Goal: Task Accomplishment & Management: Complete application form

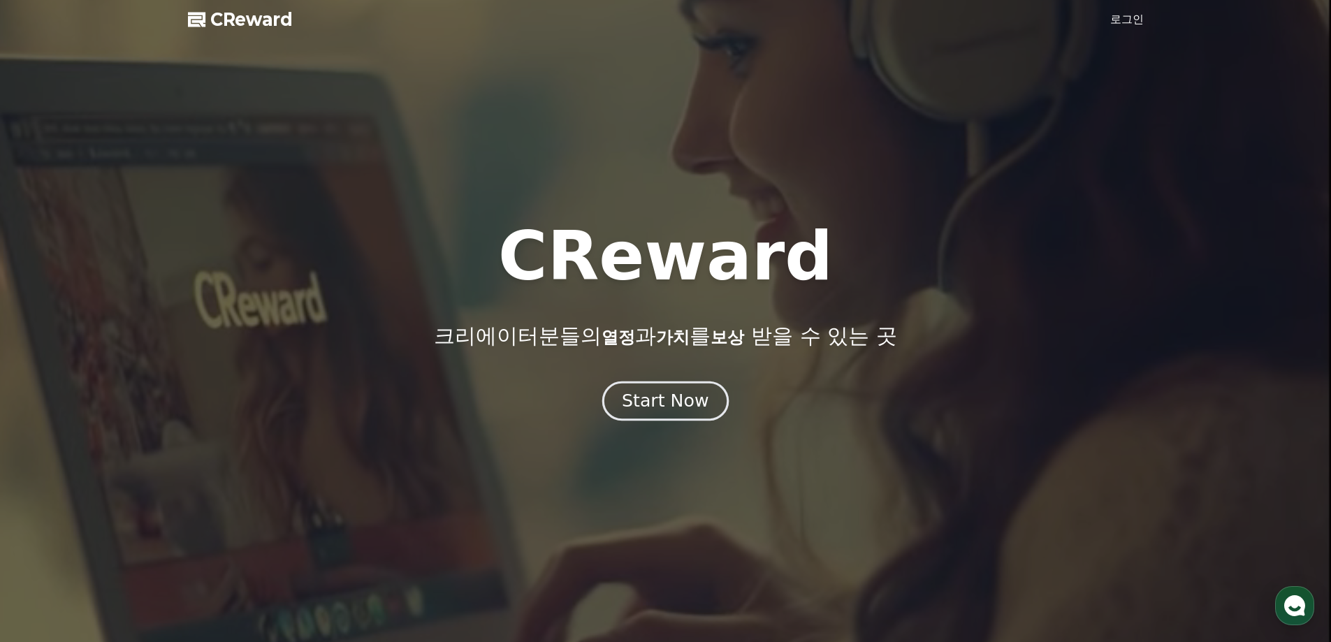
click at [667, 395] on div "Start Now" at bounding box center [665, 401] width 87 height 24
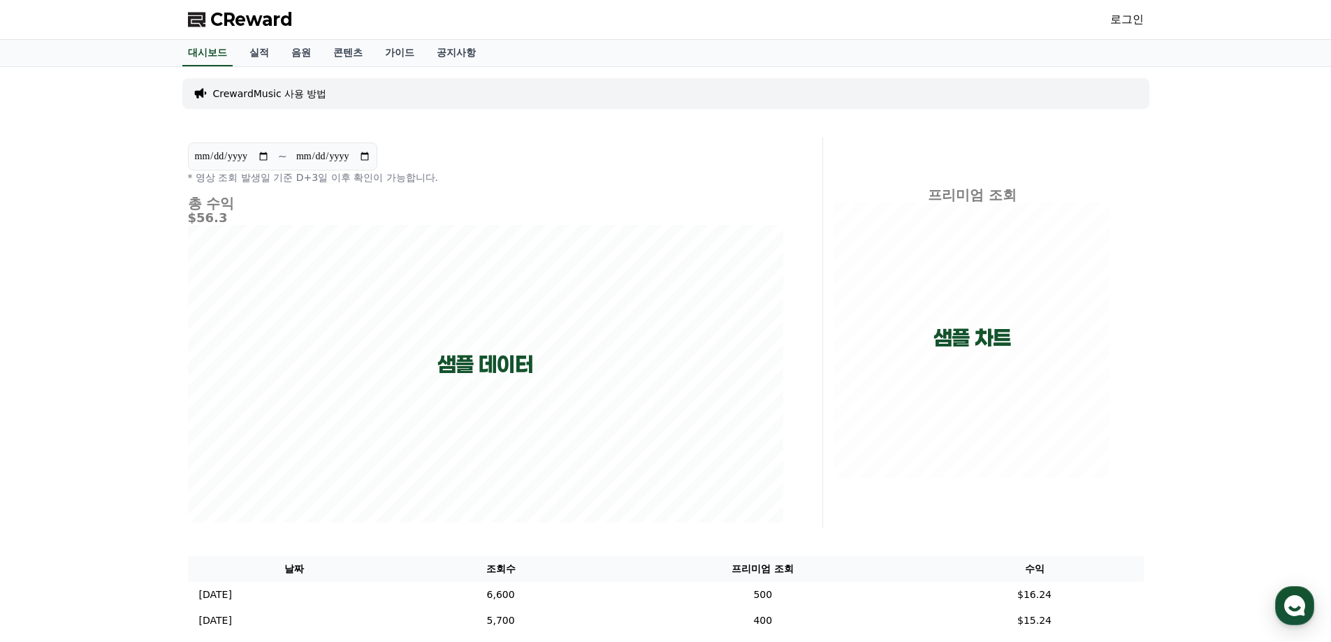
click at [1120, 20] on link "로그인" at bounding box center [1127, 19] width 34 height 17
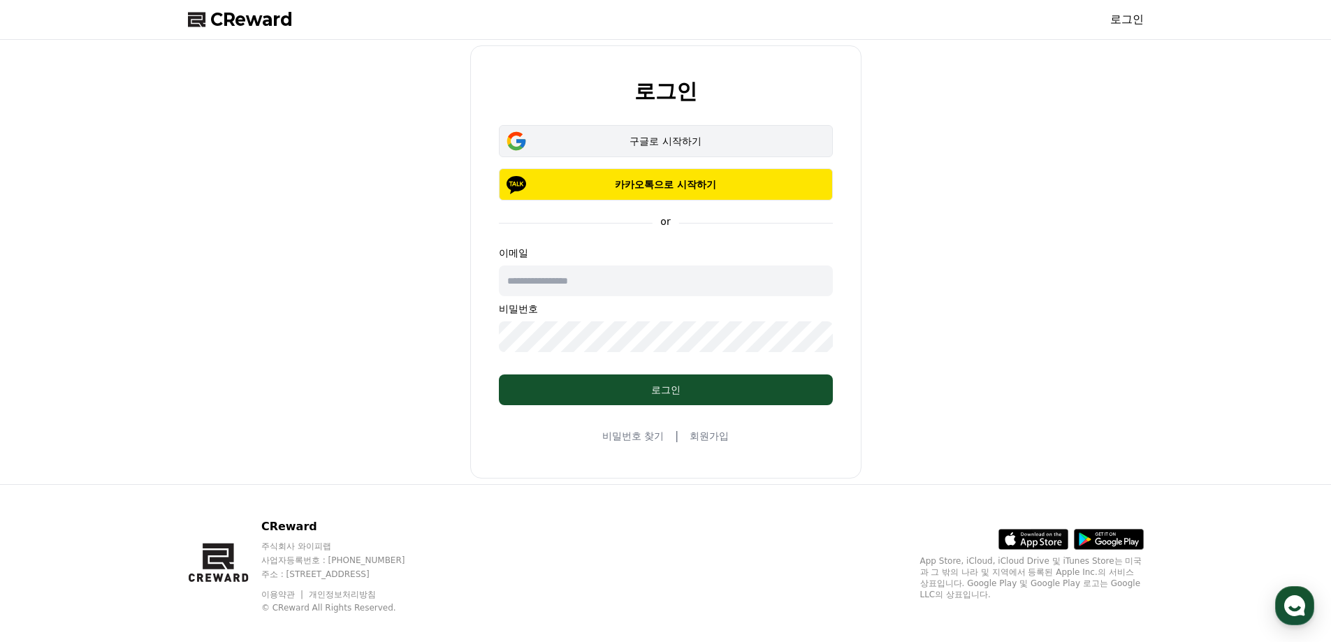
click at [685, 148] on button "구글로 시작하기" at bounding box center [666, 141] width 334 height 32
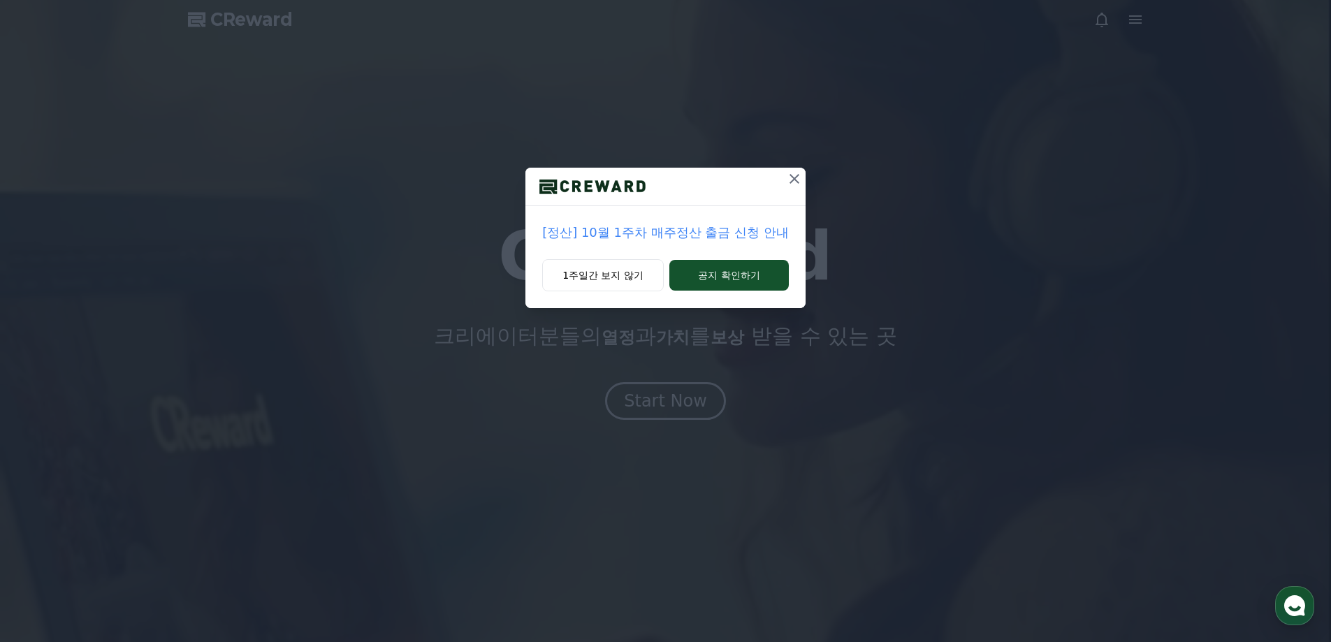
click at [794, 182] on icon at bounding box center [794, 178] width 17 height 17
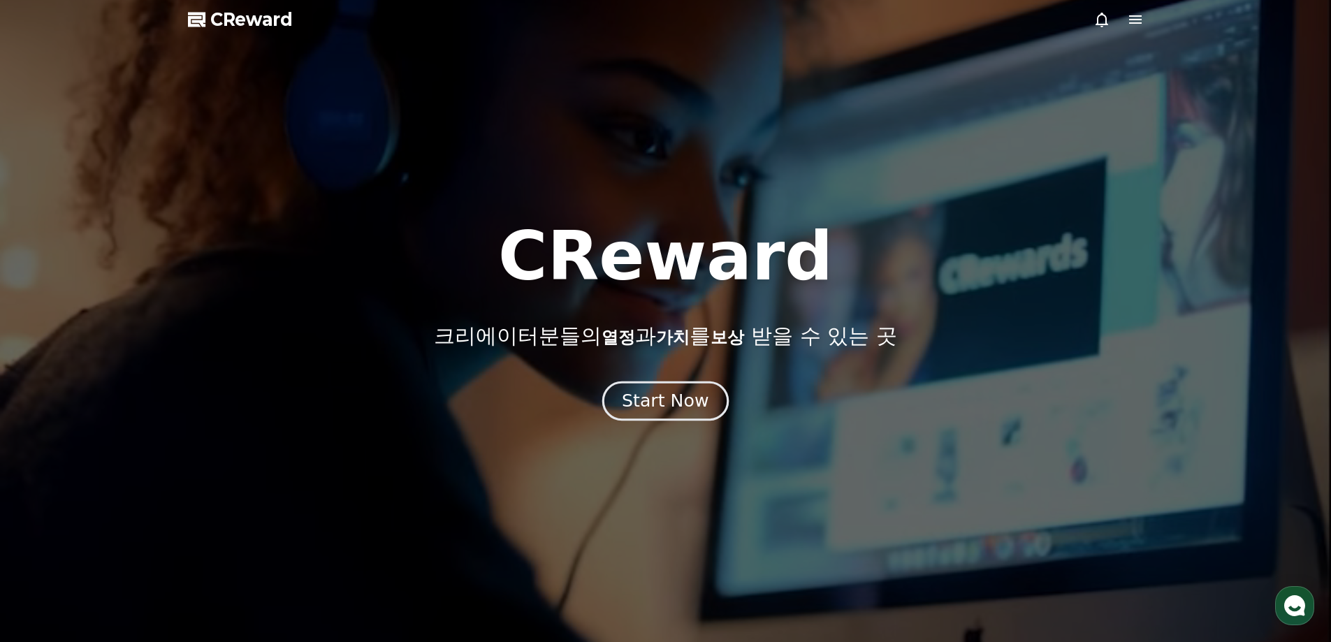
click at [707, 398] on button "Start Now" at bounding box center [665, 401] width 126 height 40
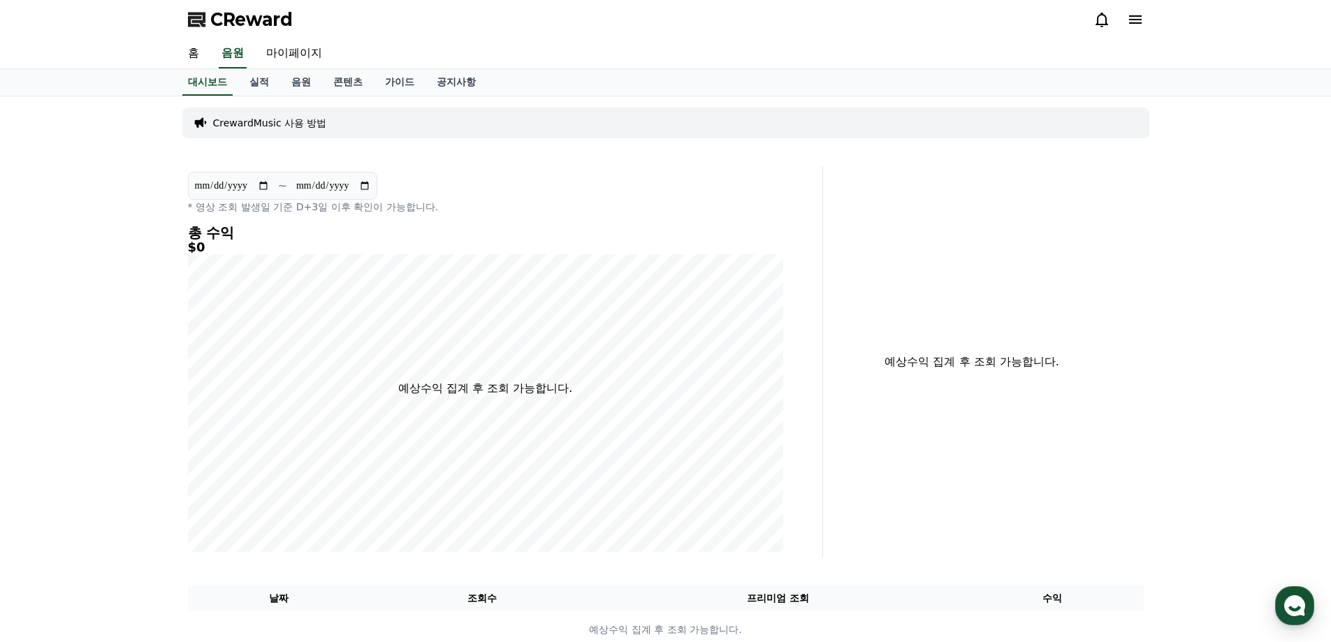
drag, startPoint x: 1111, startPoint y: 1, endPoint x: 1045, endPoint y: 17, distance: 67.8
click at [1045, 17] on div "CReward" at bounding box center [666, 19] width 978 height 39
click at [300, 57] on link "마이페이지" at bounding box center [294, 53] width 78 height 29
select select "**********"
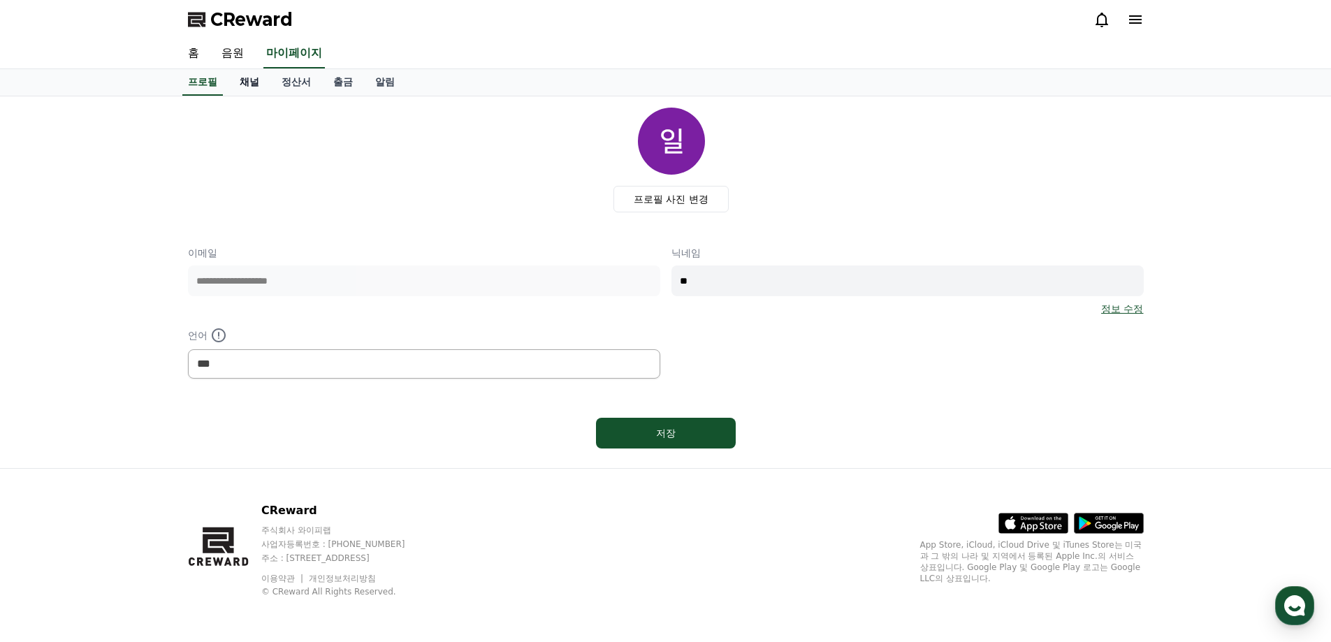
click at [253, 89] on link "채널" at bounding box center [249, 82] width 42 height 27
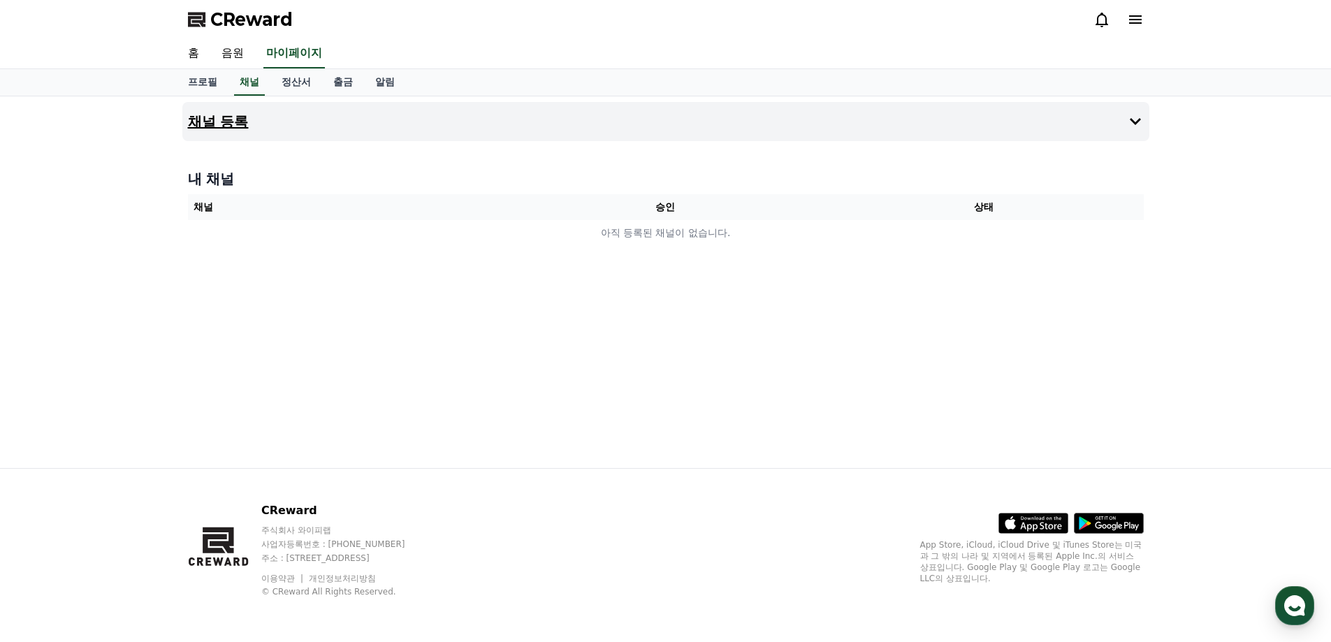
click at [303, 123] on button "채널 등록" at bounding box center [665, 121] width 967 height 39
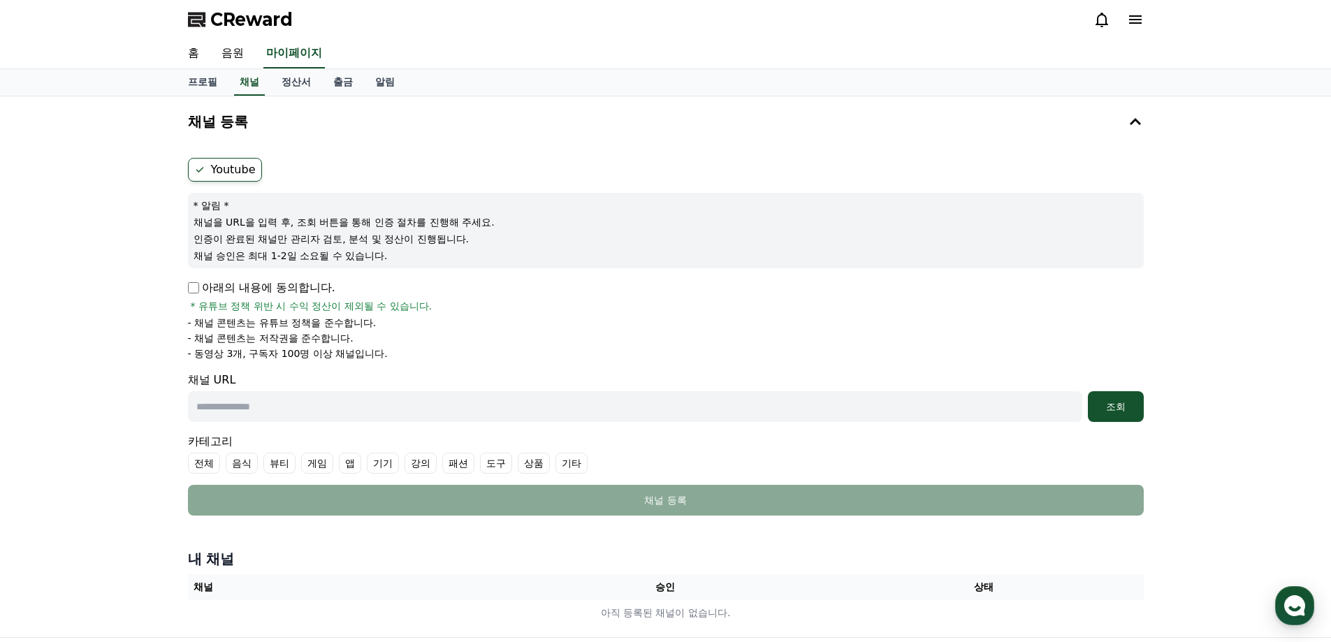
click at [381, 416] on input "text" at bounding box center [635, 406] width 894 height 31
paste input "**********"
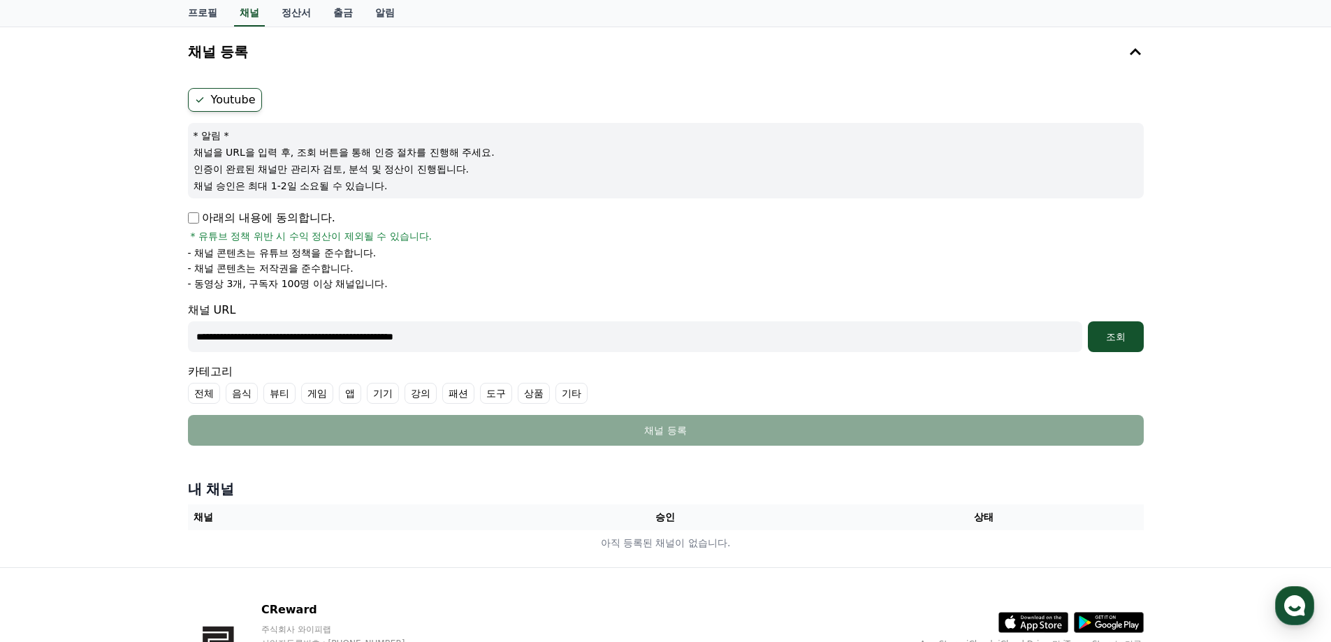
type input "**********"
click at [567, 397] on label "기타" at bounding box center [571, 393] width 32 height 21
click at [1116, 327] on button "조회" at bounding box center [1116, 336] width 56 height 31
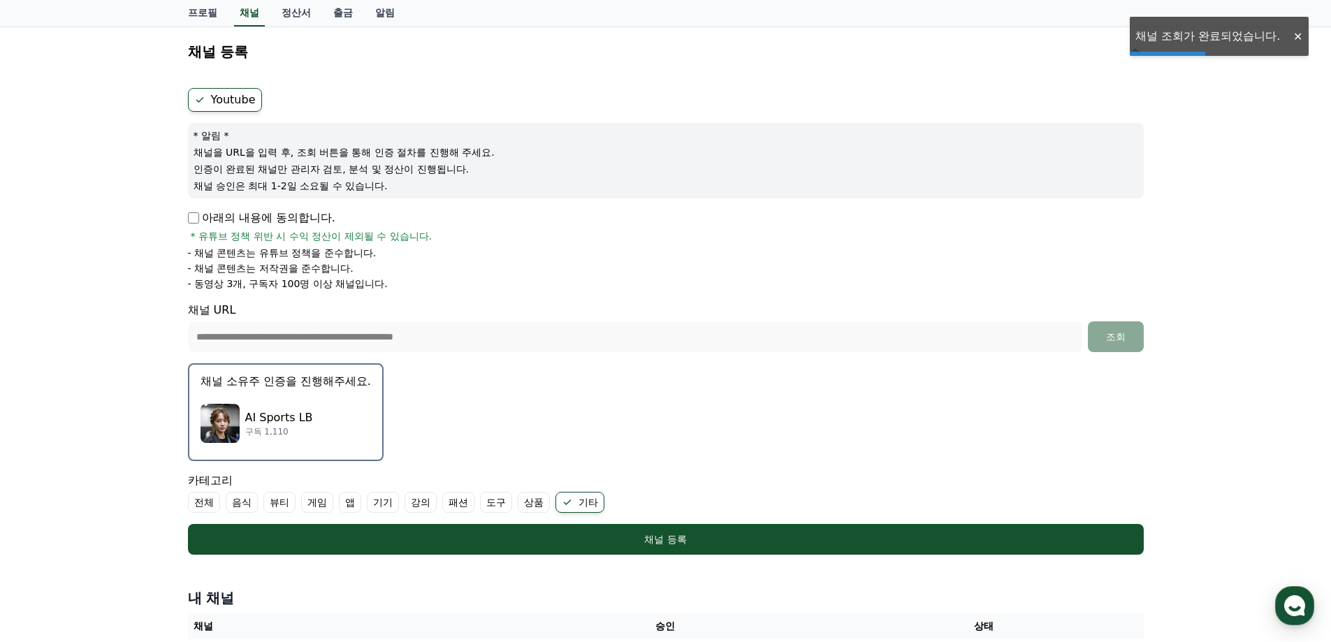
click at [305, 414] on p "AI Sports LB" at bounding box center [279, 417] width 68 height 17
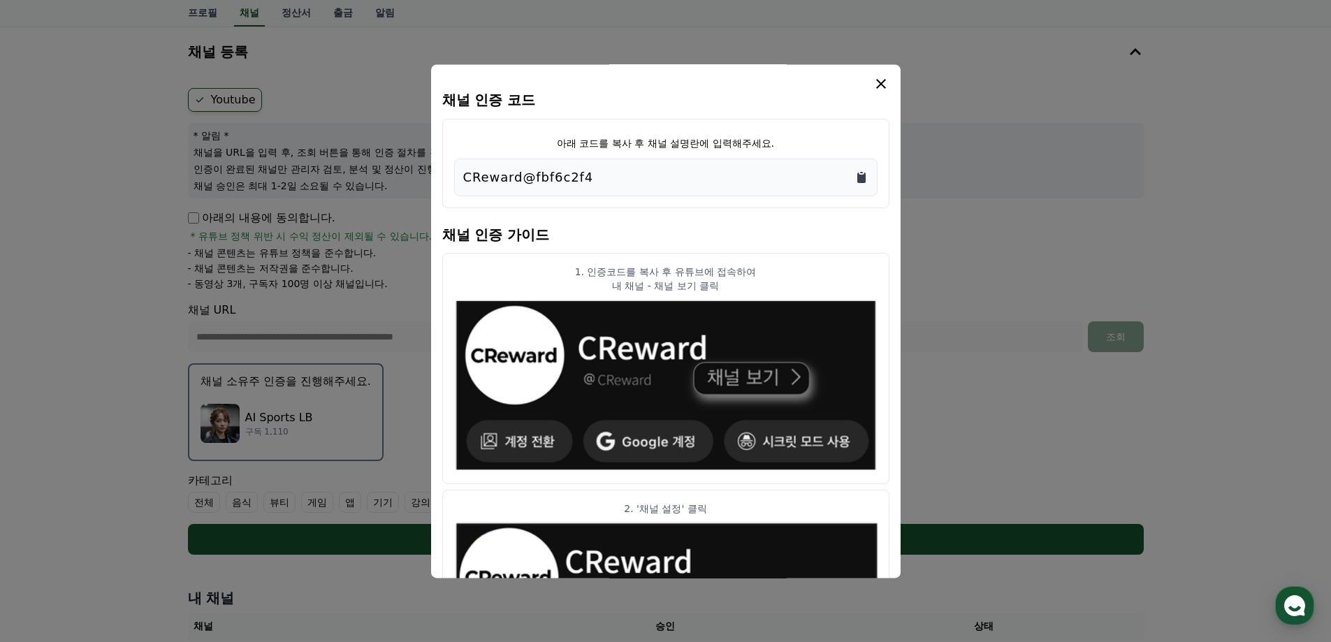
click at [859, 178] on icon "Copy to clipboard" at bounding box center [861, 178] width 8 height 10
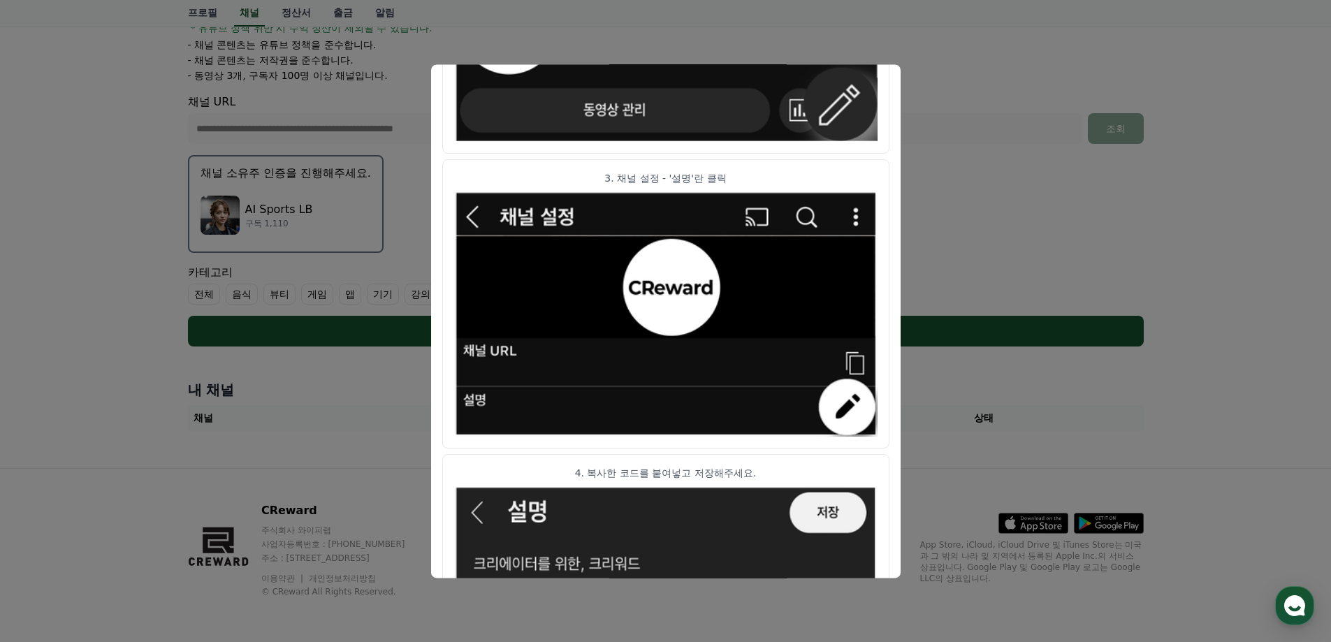
scroll to position [692, 0]
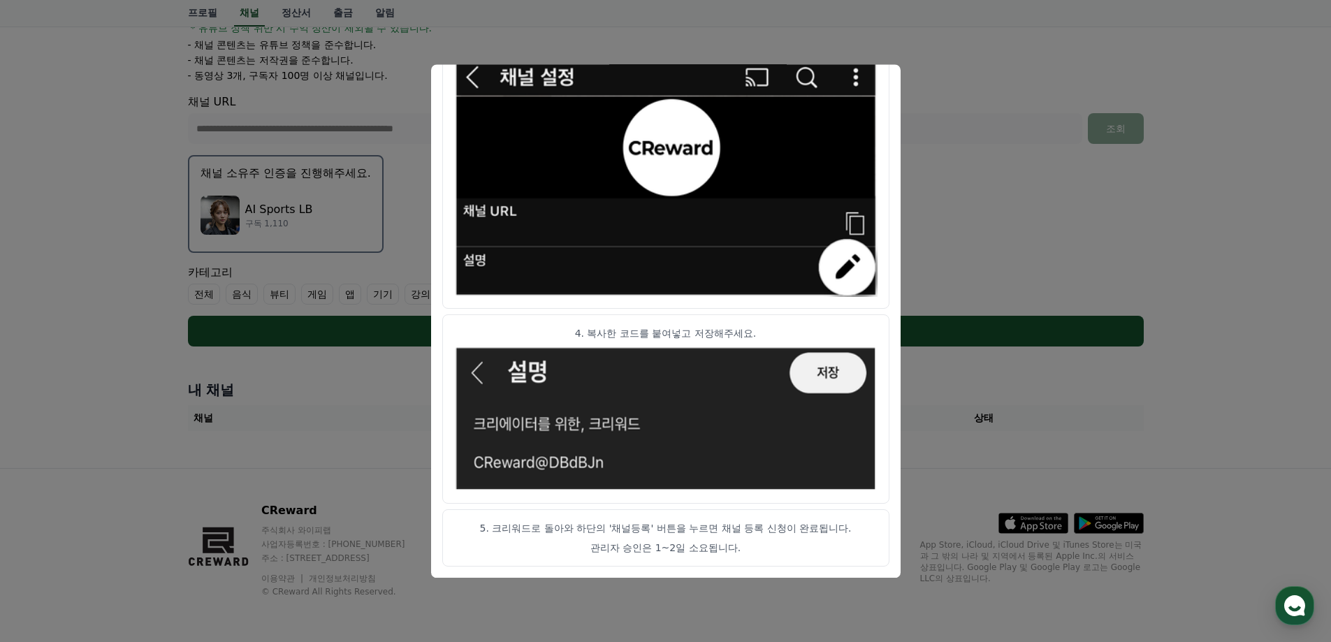
click at [937, 357] on button "close modal" at bounding box center [665, 321] width 1331 height 642
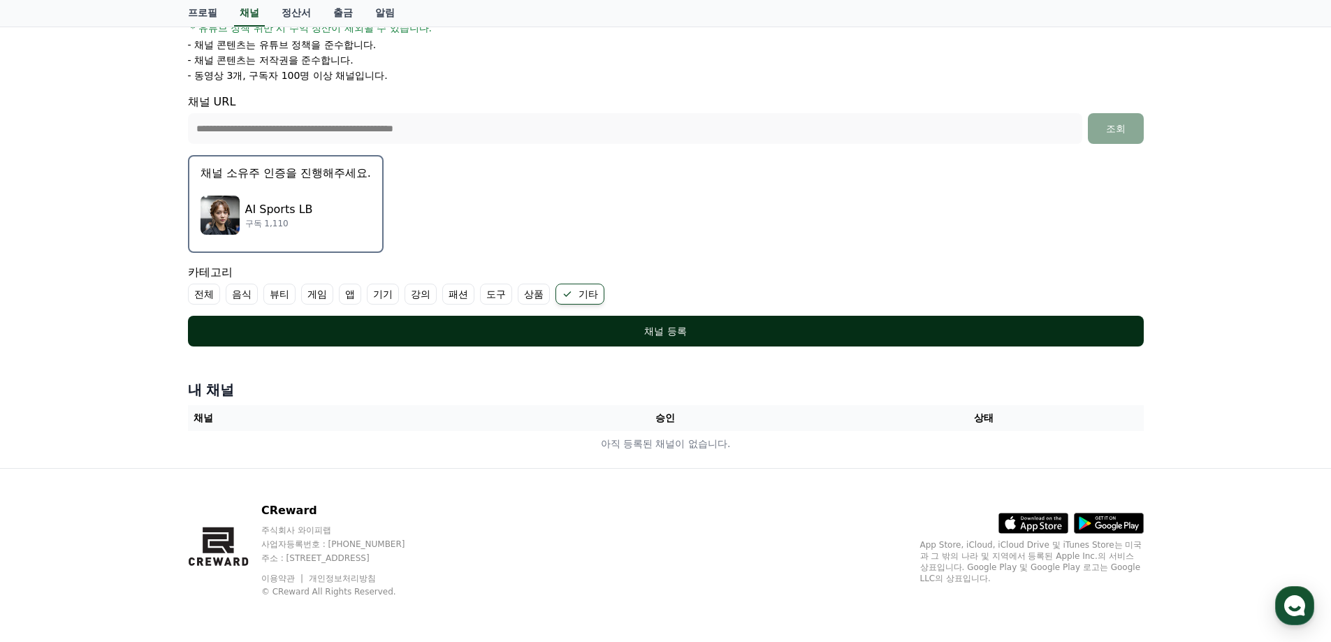
click at [937, 334] on div "채널 등록" at bounding box center [666, 331] width 900 height 14
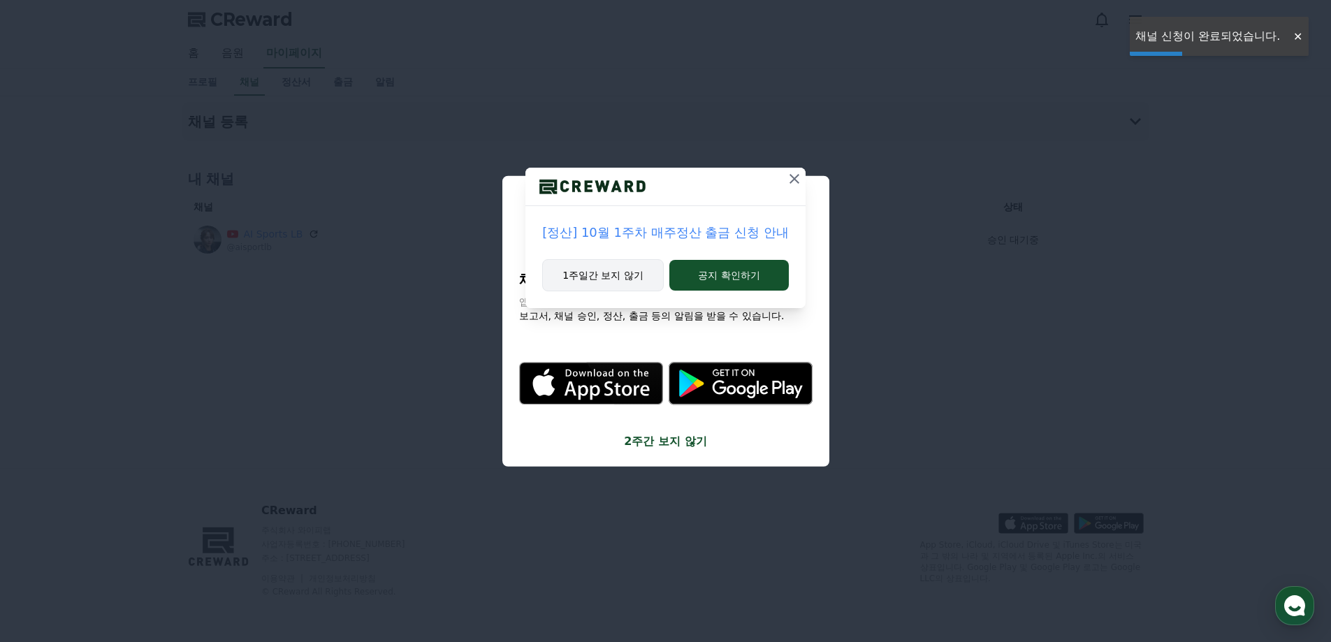
click at [612, 279] on button "1주일간 보지 않기" at bounding box center [603, 275] width 122 height 32
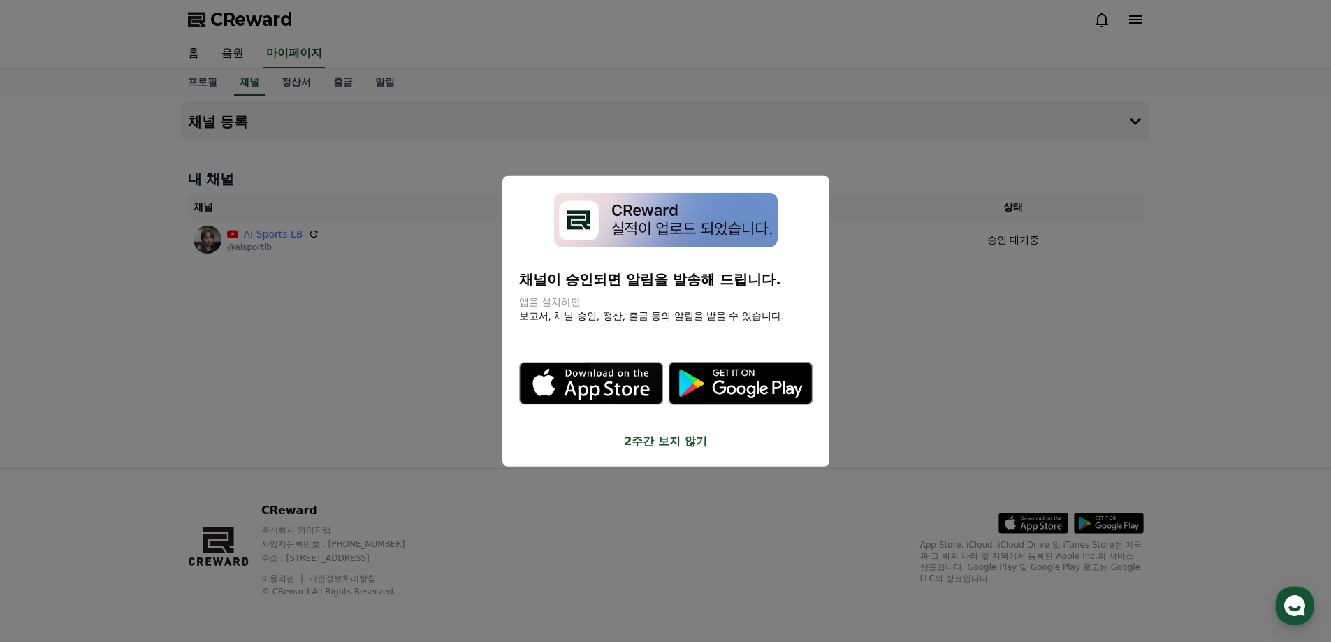
click at [677, 446] on button "2주간 보지 않기" at bounding box center [665, 441] width 293 height 17
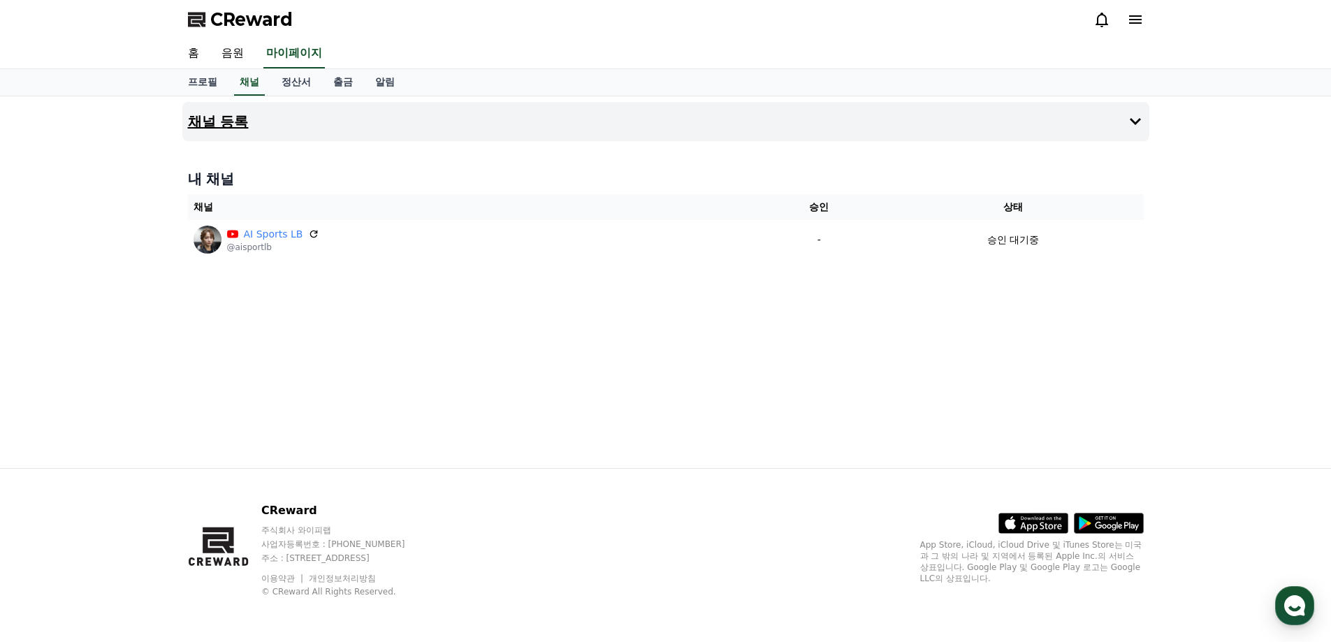
click at [246, 131] on button "채널 등록" at bounding box center [665, 121] width 967 height 39
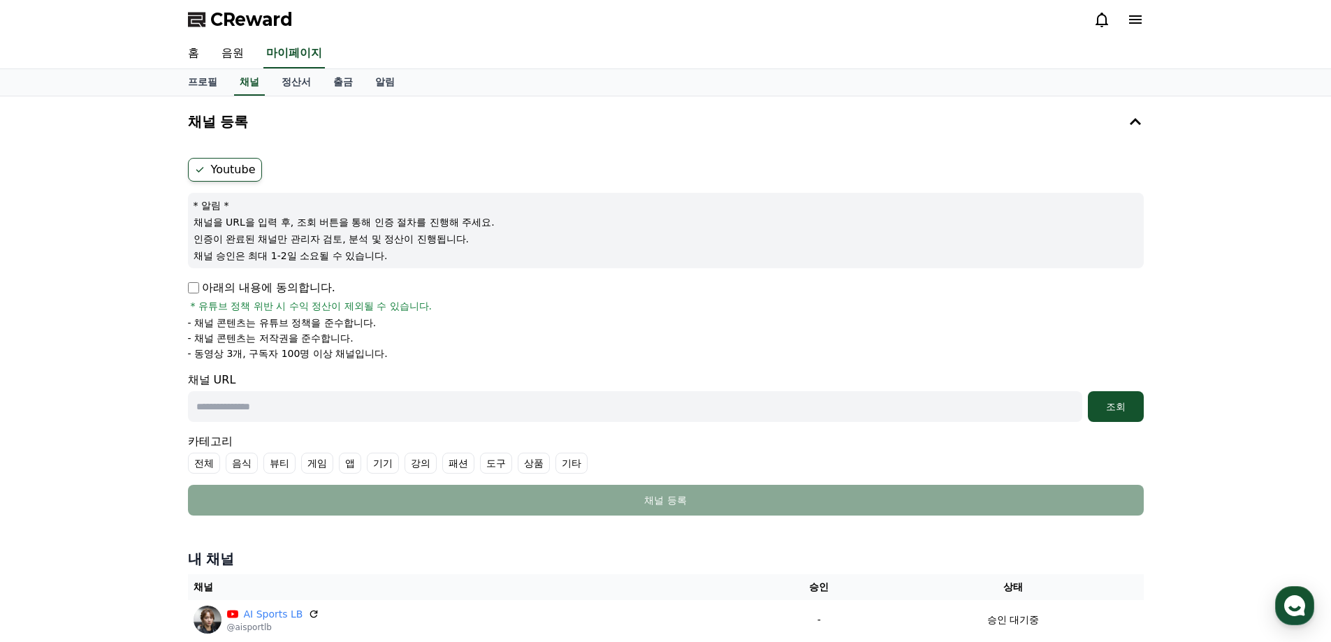
click at [414, 411] on input "text" at bounding box center [635, 406] width 894 height 31
paste input "**********"
type input "**********"
click at [577, 467] on label "기타" at bounding box center [571, 463] width 32 height 21
click at [1137, 398] on button "조회" at bounding box center [1116, 406] width 56 height 31
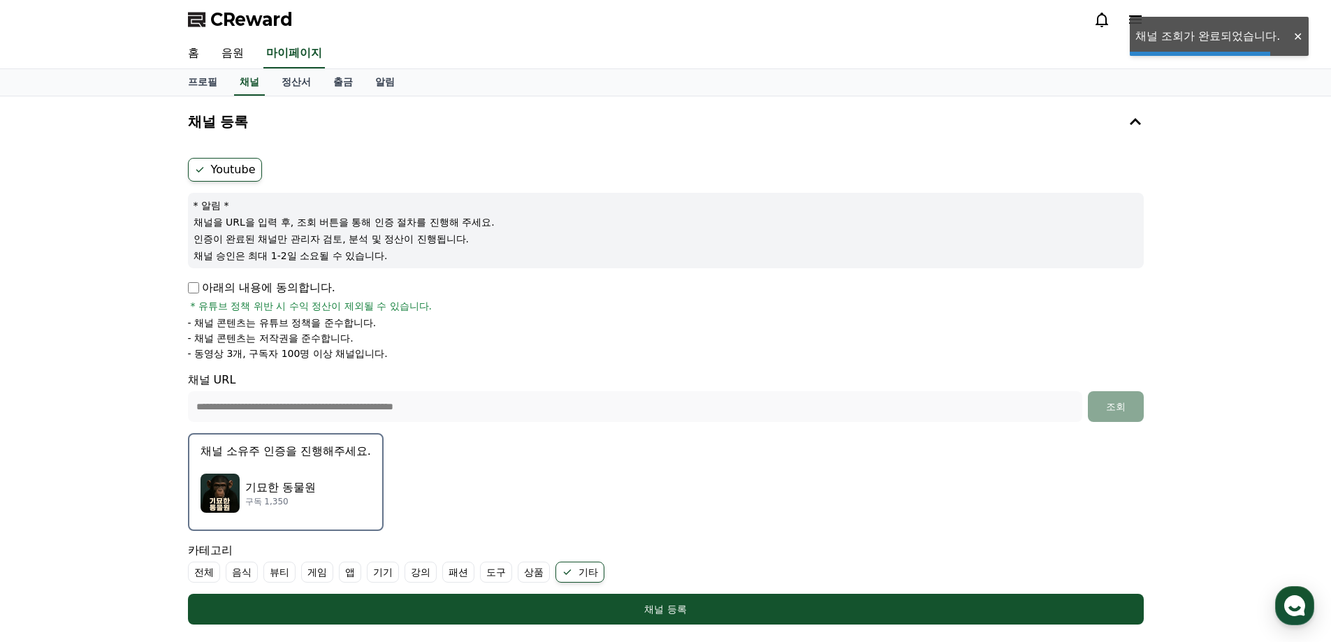
click at [299, 500] on p "구독 1,350" at bounding box center [280, 501] width 71 height 11
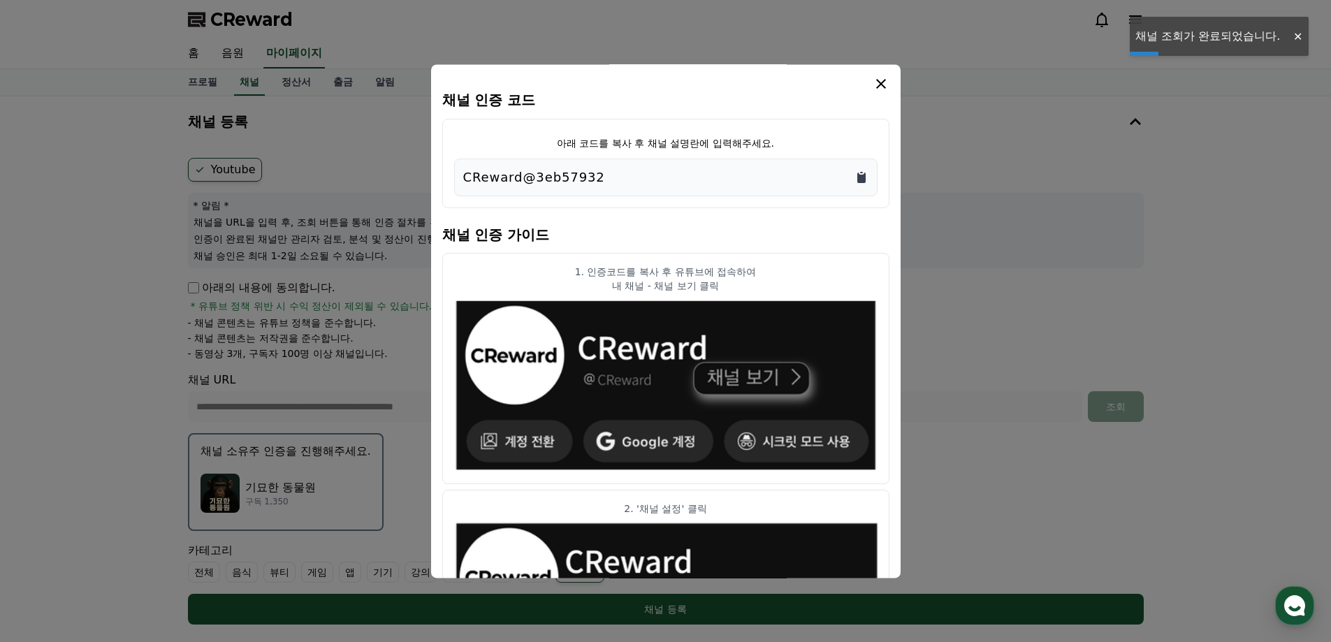
click at [868, 170] on icon "Copy to clipboard" at bounding box center [861, 177] width 14 height 14
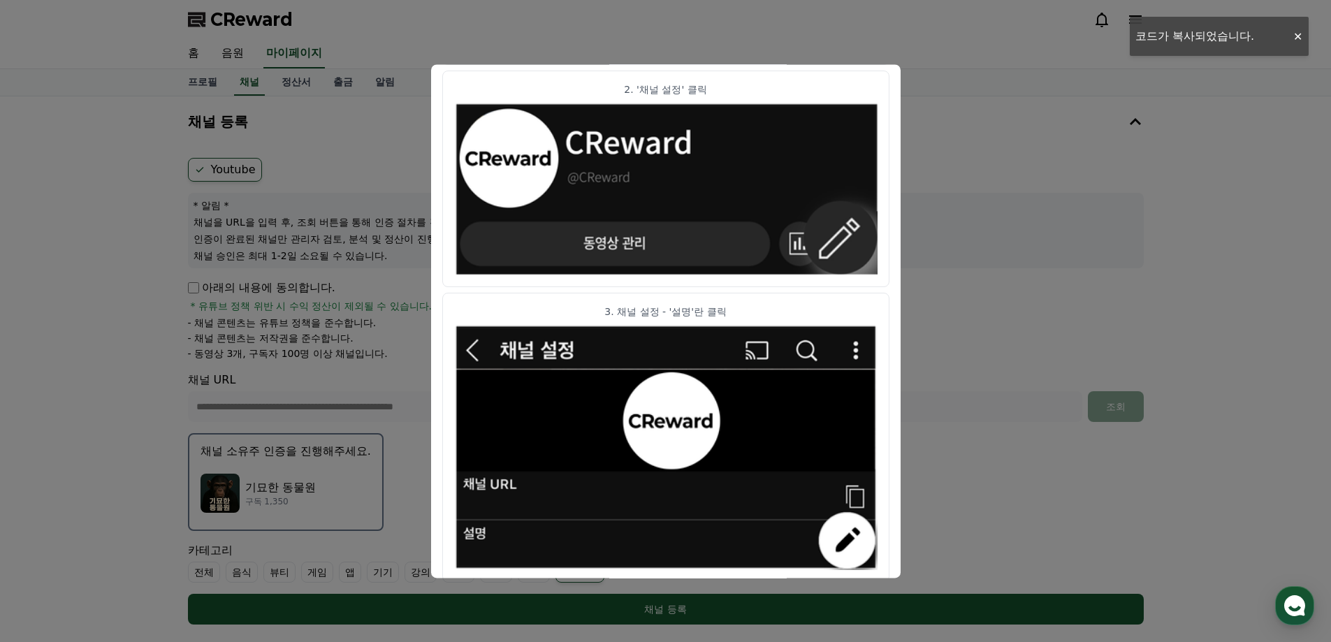
drag, startPoint x: 1021, startPoint y: 460, endPoint x: 923, endPoint y: 561, distance: 141.3
click at [1019, 460] on button "close modal" at bounding box center [665, 321] width 1331 height 642
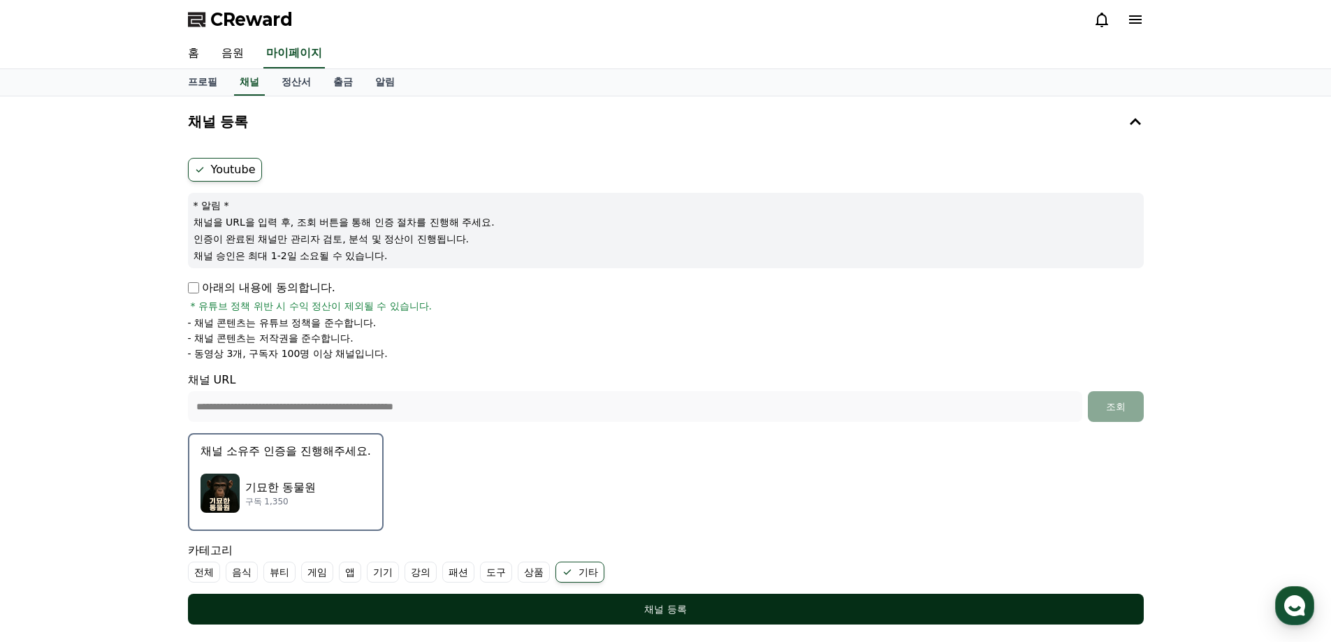
click at [888, 609] on div "채널 등록" at bounding box center [666, 609] width 900 height 14
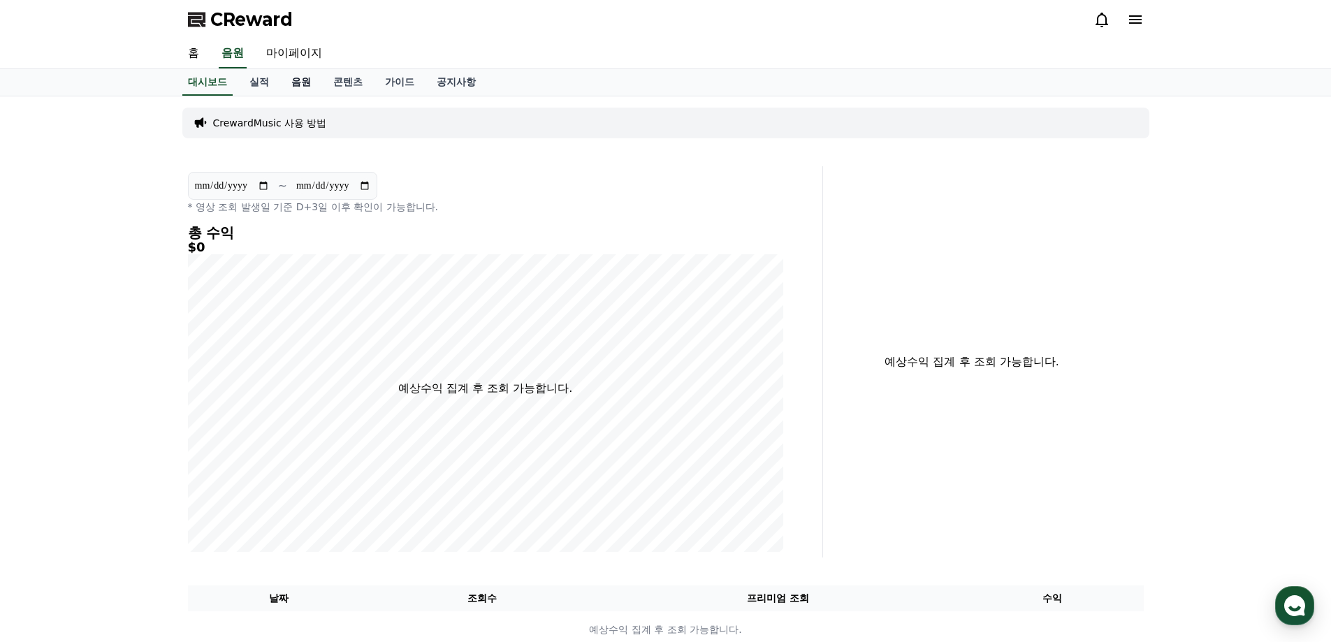
click at [292, 82] on link "음원" at bounding box center [301, 82] width 42 height 27
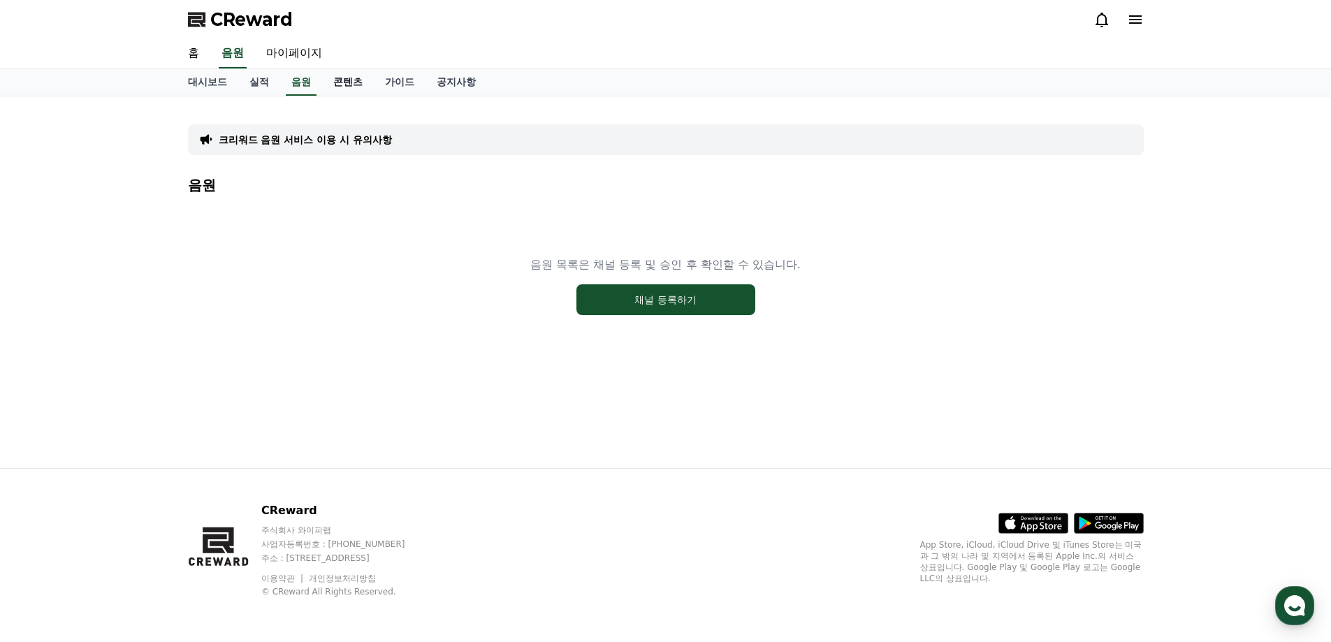
click at [355, 83] on link "콘텐츠" at bounding box center [348, 82] width 52 height 27
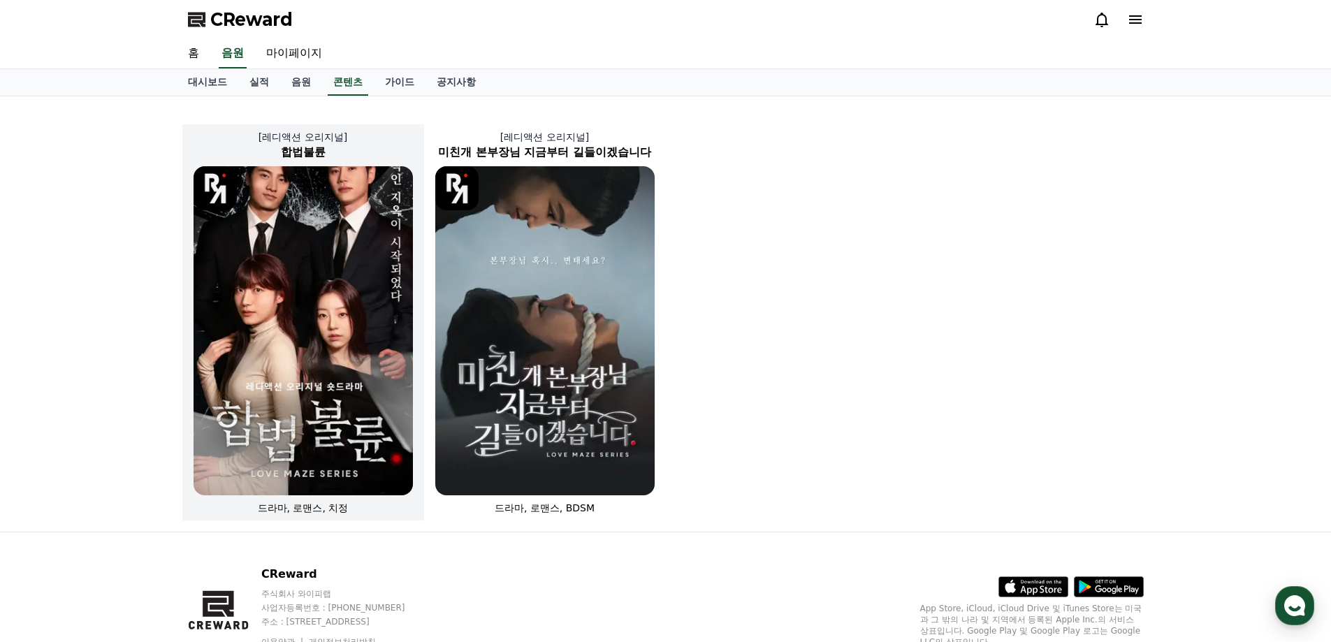
click at [371, 361] on img at bounding box center [303, 330] width 219 height 329
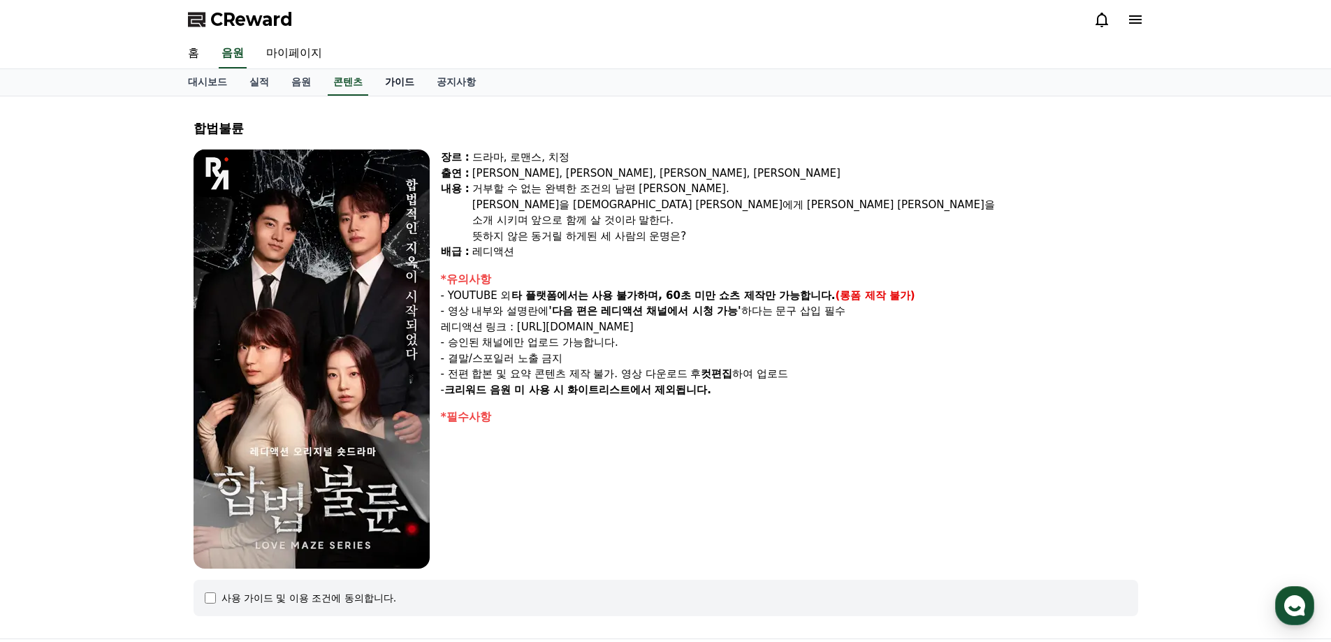
click at [405, 84] on link "가이드" at bounding box center [400, 82] width 52 height 27
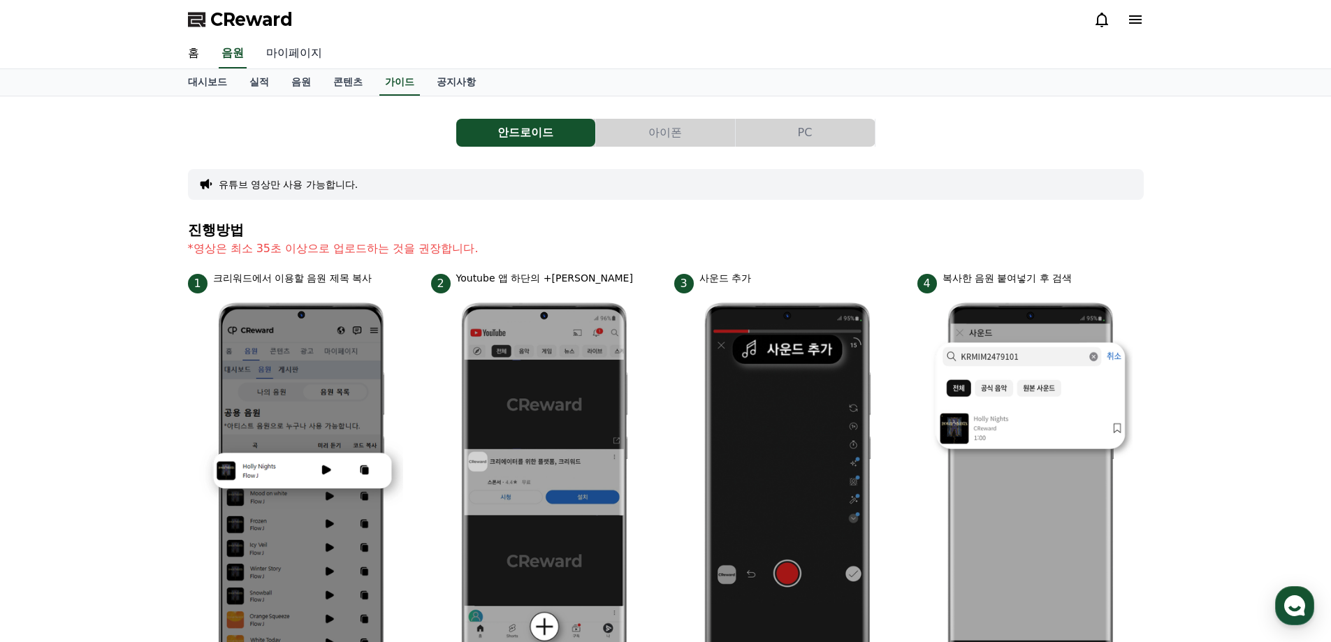
click at [289, 52] on link "마이페이지" at bounding box center [294, 53] width 78 height 29
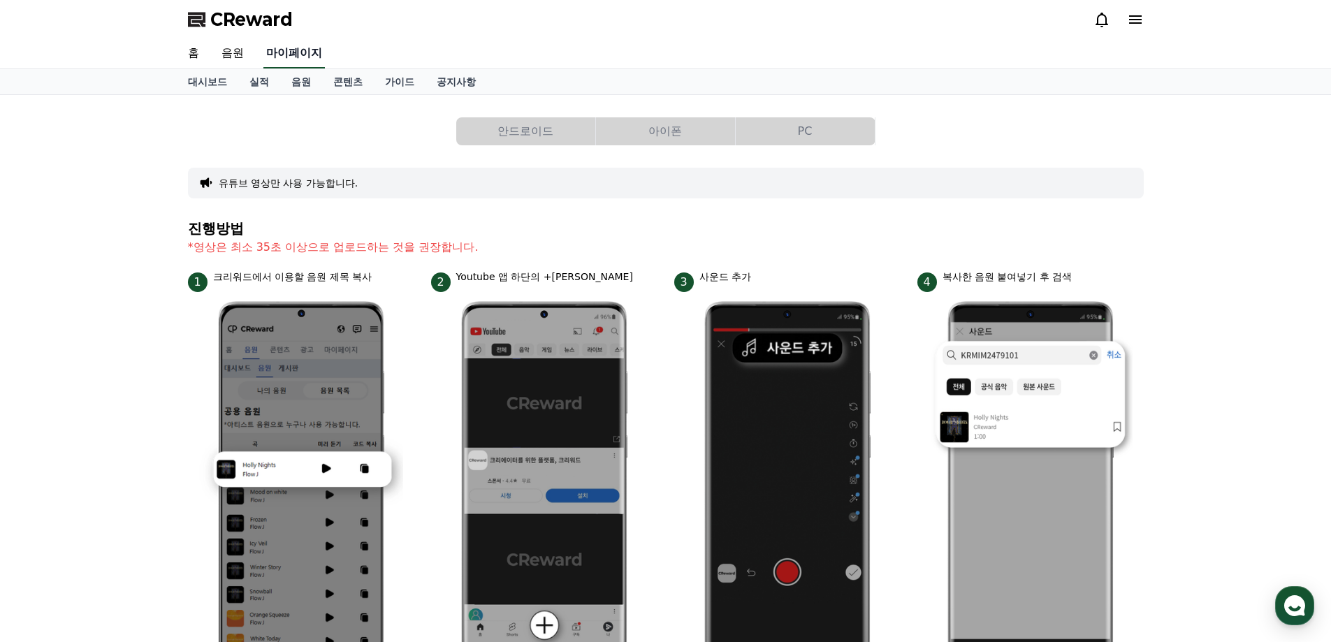
select select "**********"
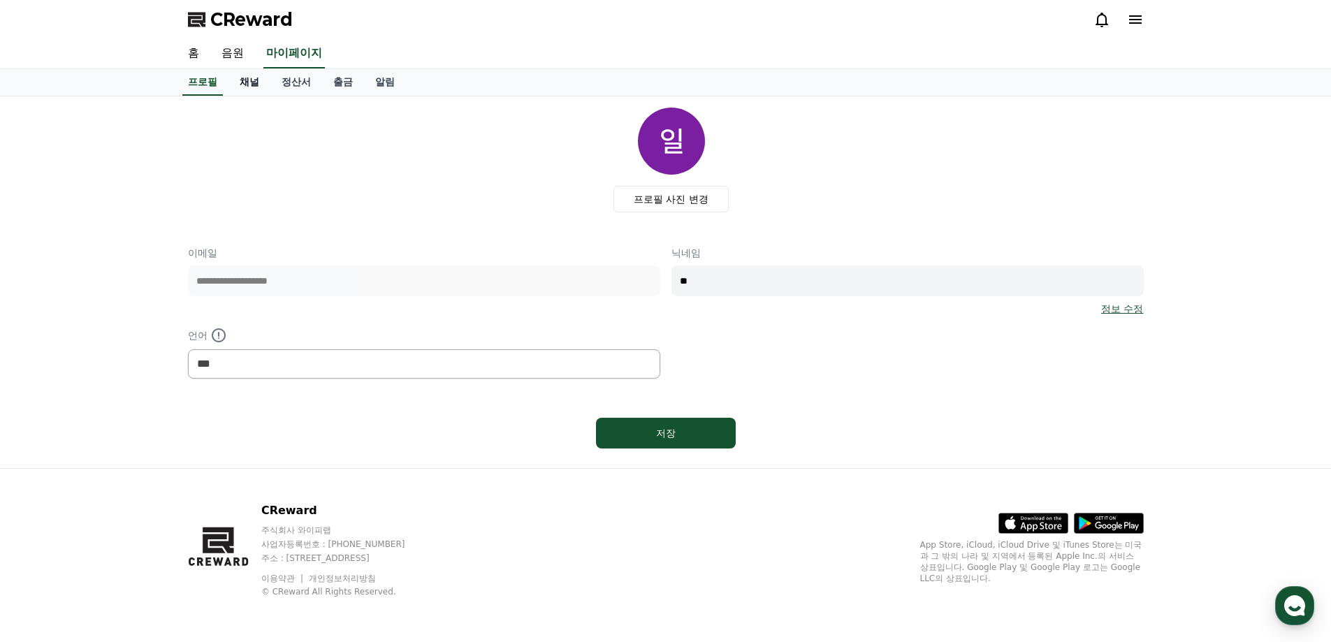
click at [253, 85] on link "채널" at bounding box center [249, 82] width 42 height 27
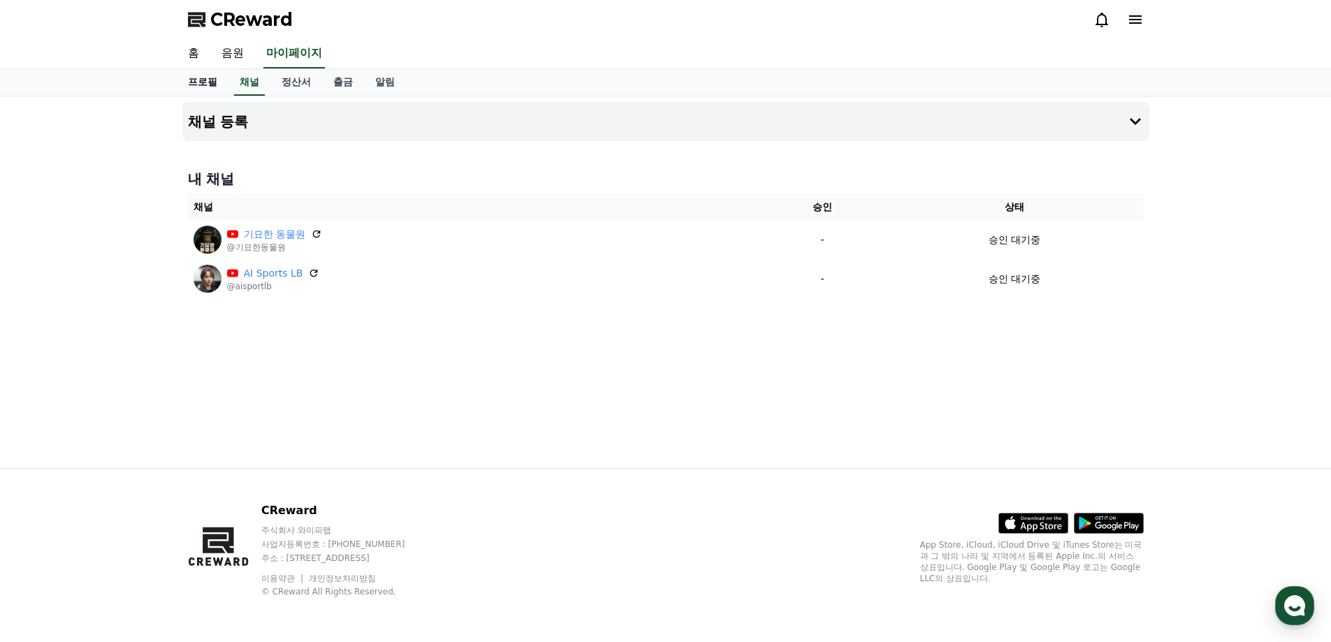
click at [190, 84] on link "프로필" at bounding box center [203, 82] width 52 height 27
select select "**********"
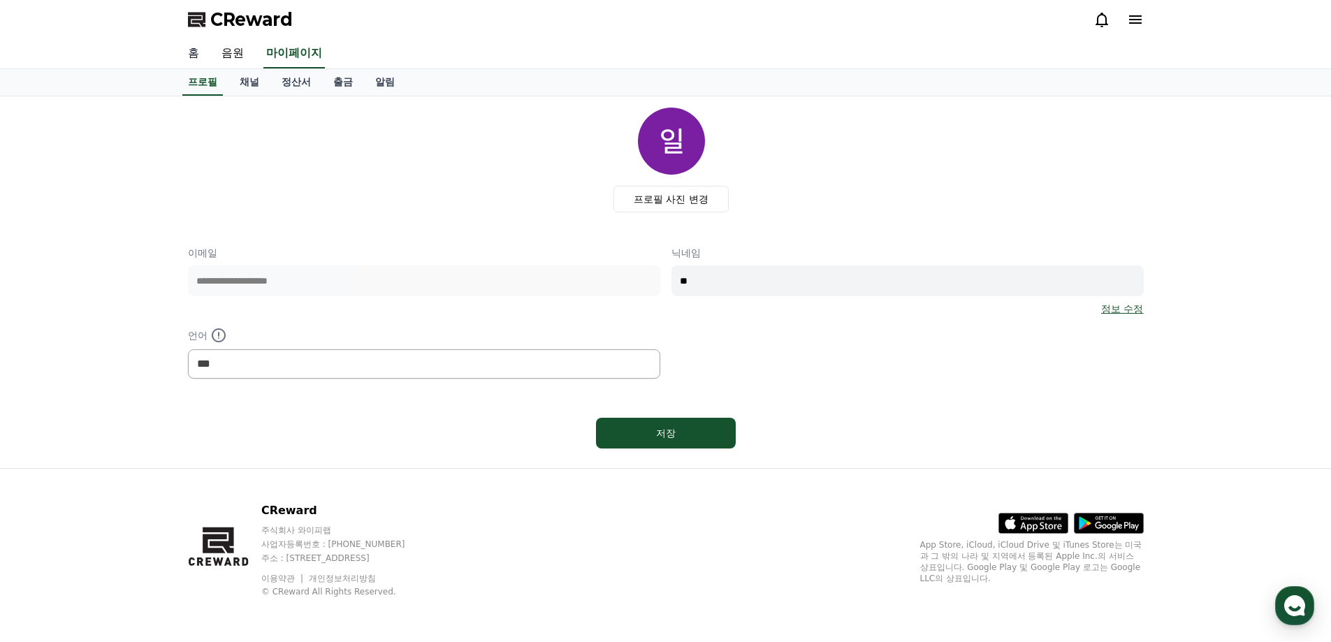
click at [189, 59] on link "홈" at bounding box center [194, 53] width 34 height 29
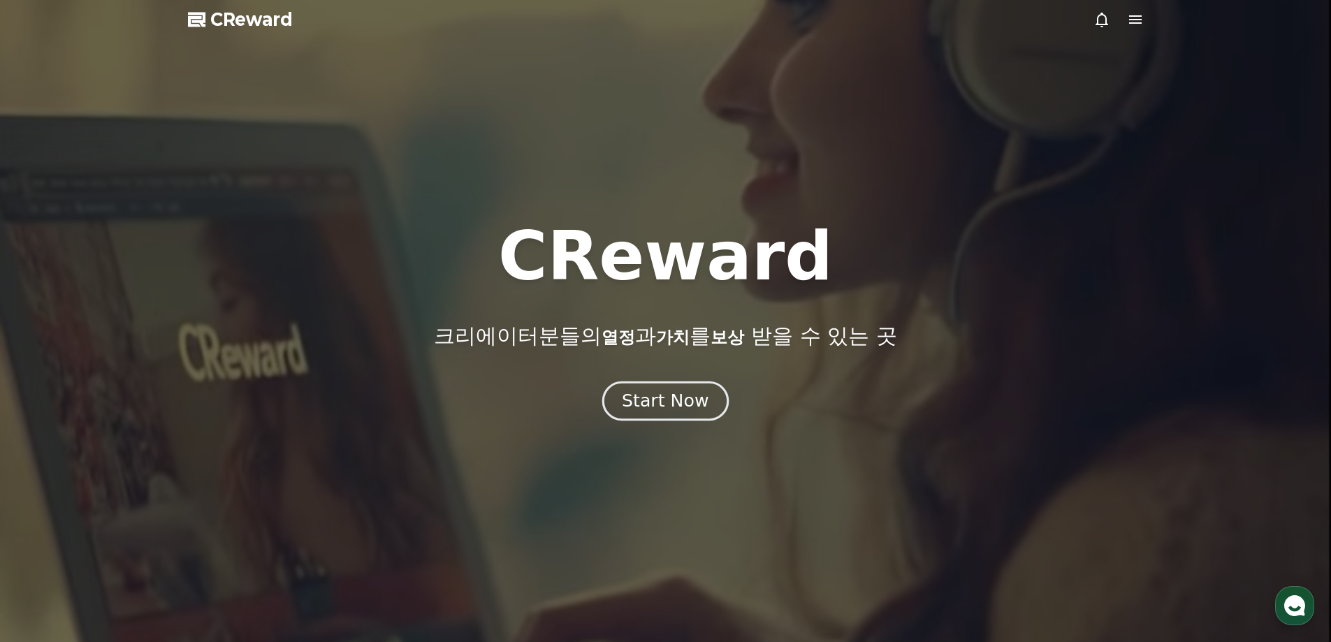
click at [665, 411] on div "Start Now" at bounding box center [665, 401] width 87 height 24
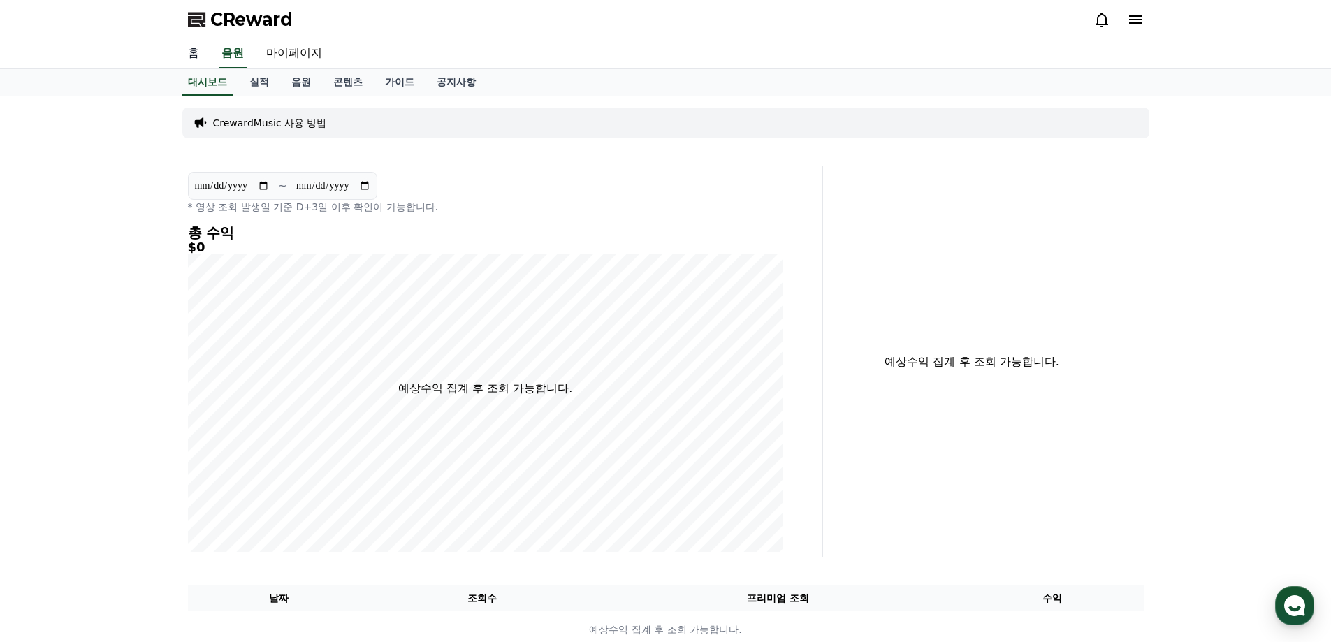
click at [195, 60] on link "홈" at bounding box center [194, 53] width 34 height 29
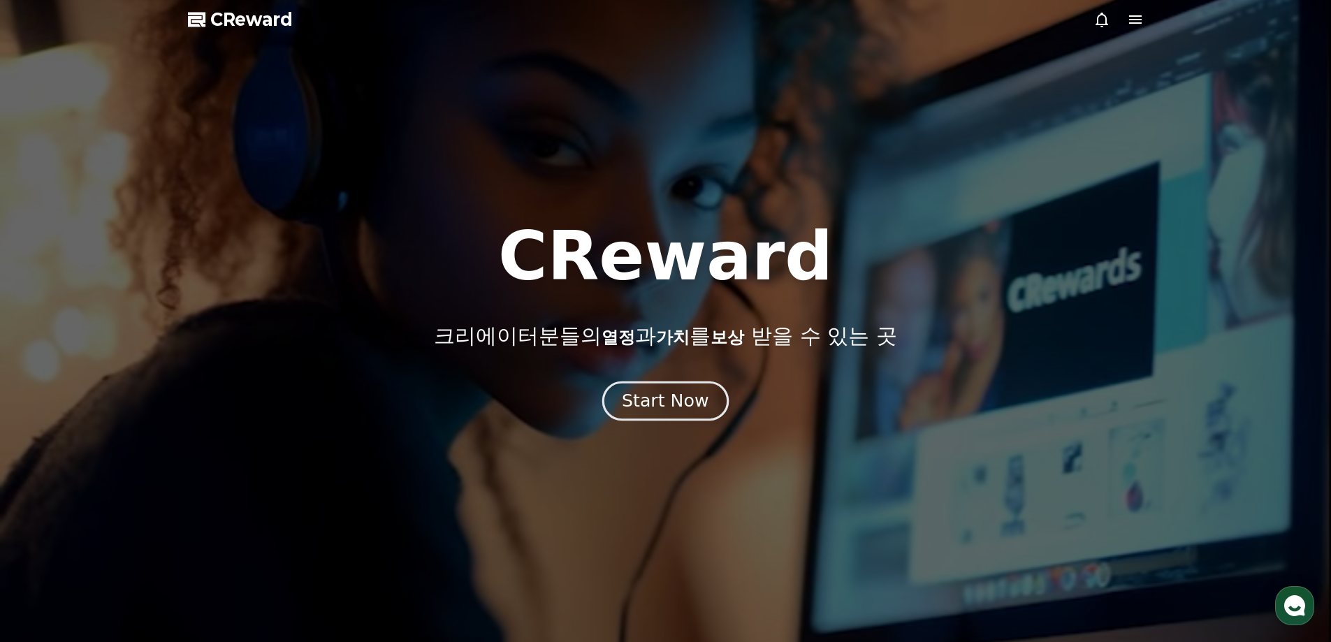
click at [657, 407] on div "Start Now" at bounding box center [665, 401] width 87 height 24
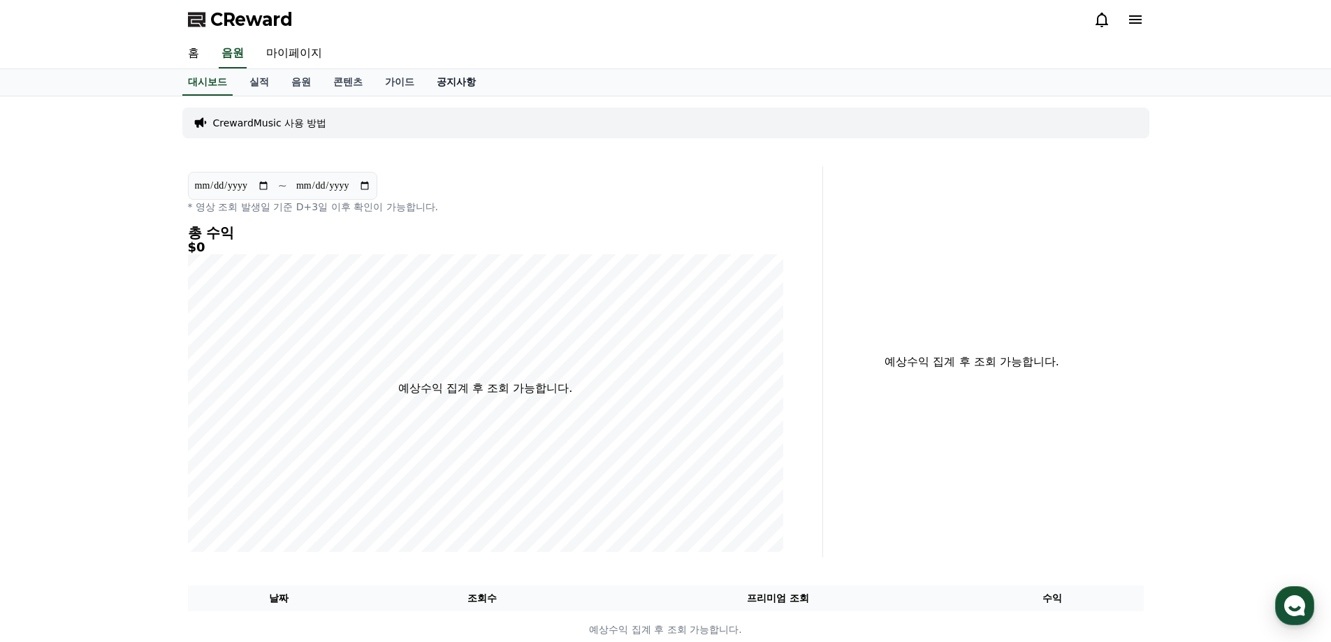
click at [456, 84] on link "공지사항" at bounding box center [455, 82] width 61 height 27
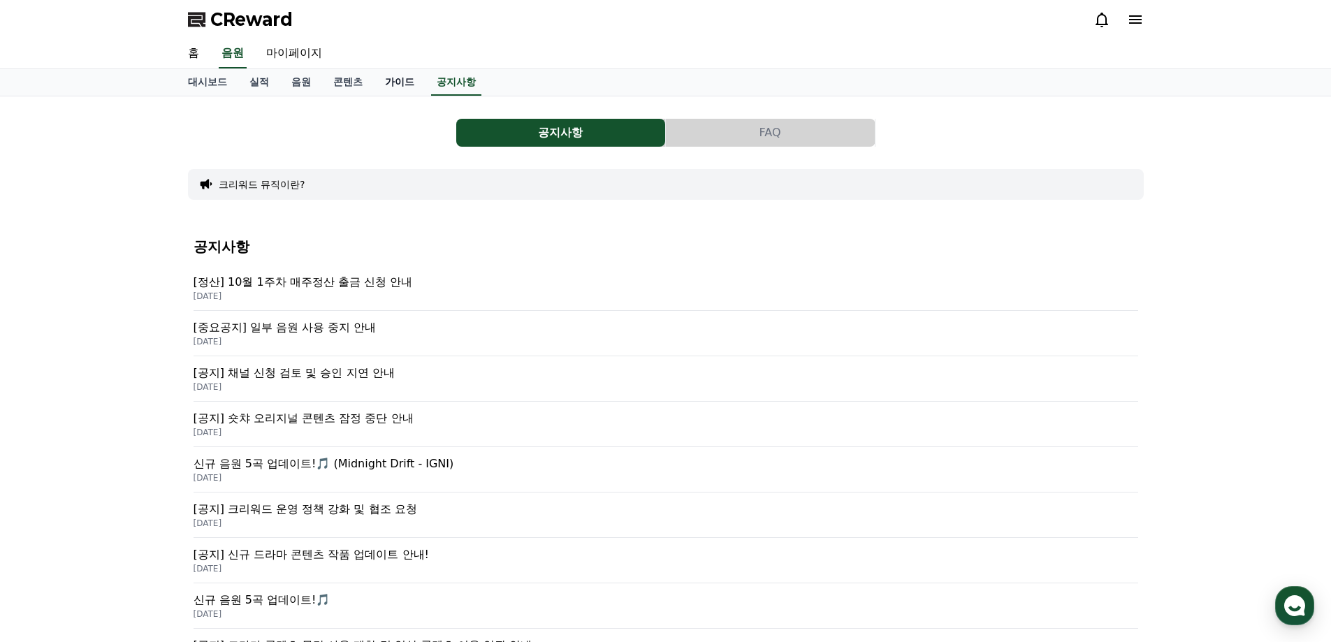
click at [398, 80] on link "가이드" at bounding box center [400, 82] width 52 height 27
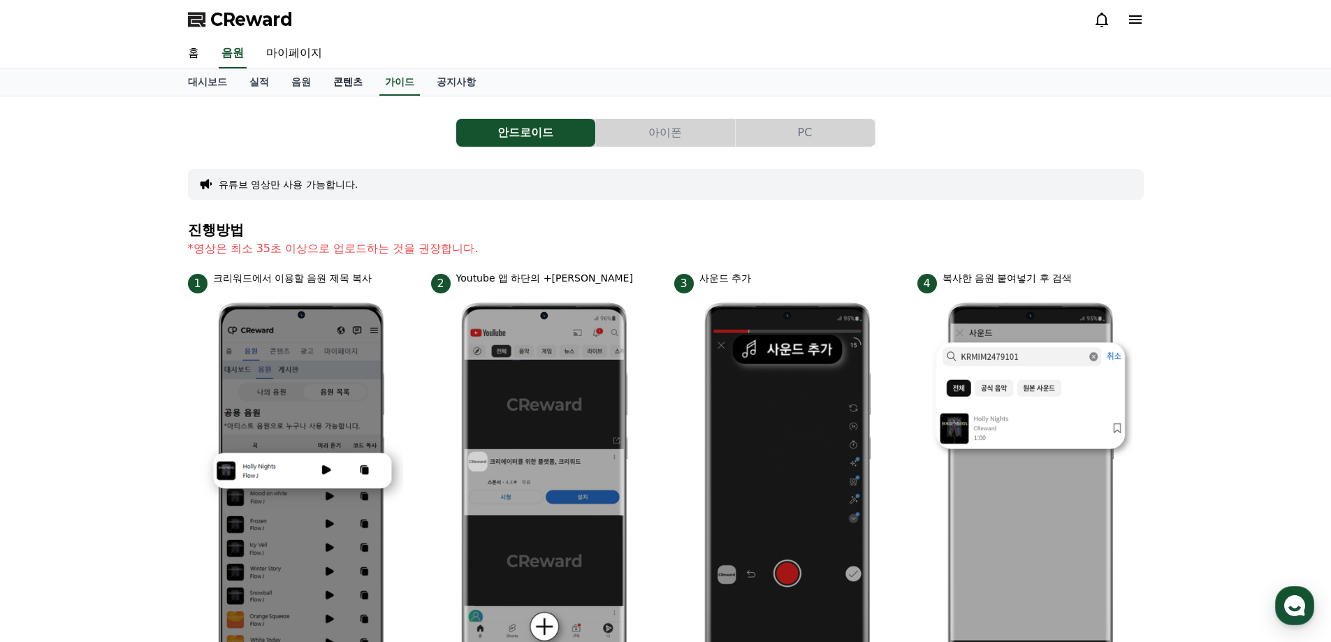
click at [351, 87] on link "콘텐츠" at bounding box center [348, 82] width 52 height 27
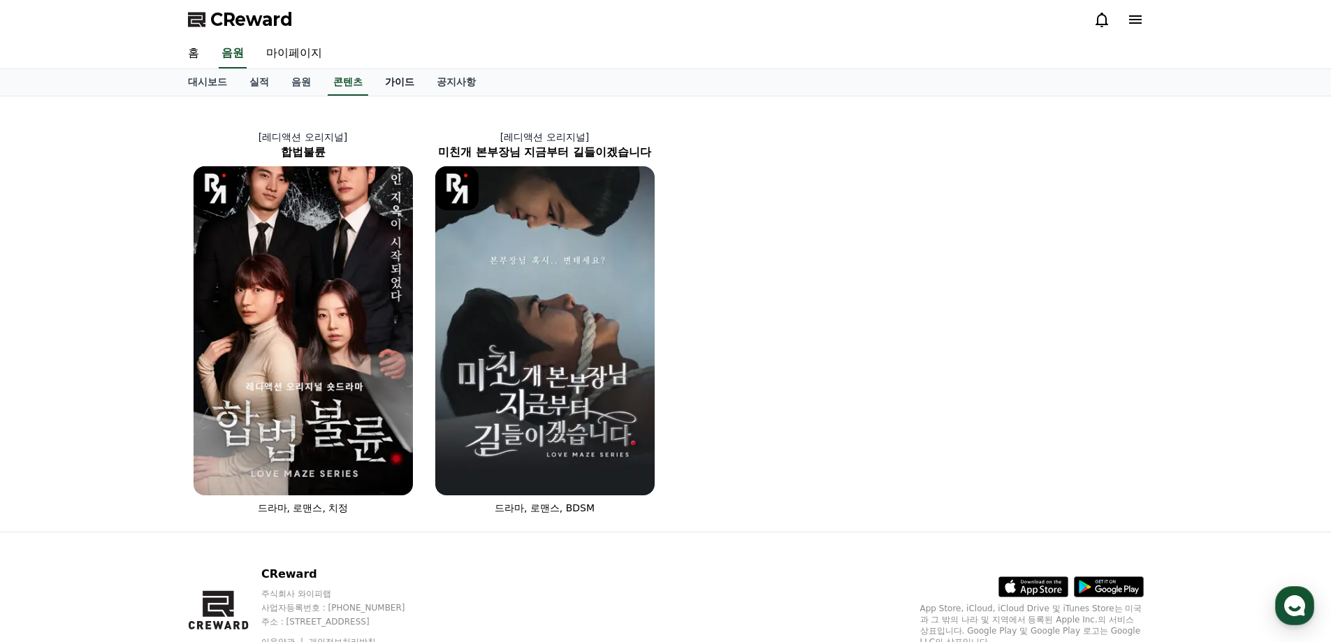
click at [391, 80] on link "가이드" at bounding box center [400, 82] width 52 height 27
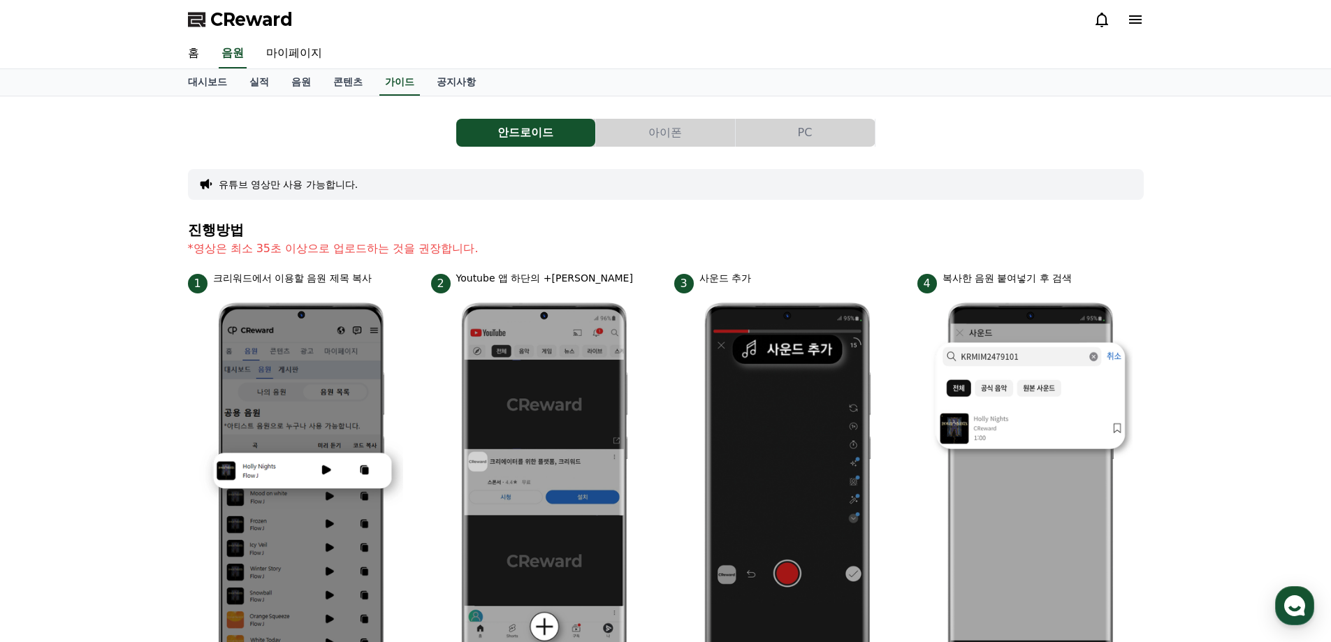
click at [796, 131] on button "PC" at bounding box center [805, 133] width 139 height 28
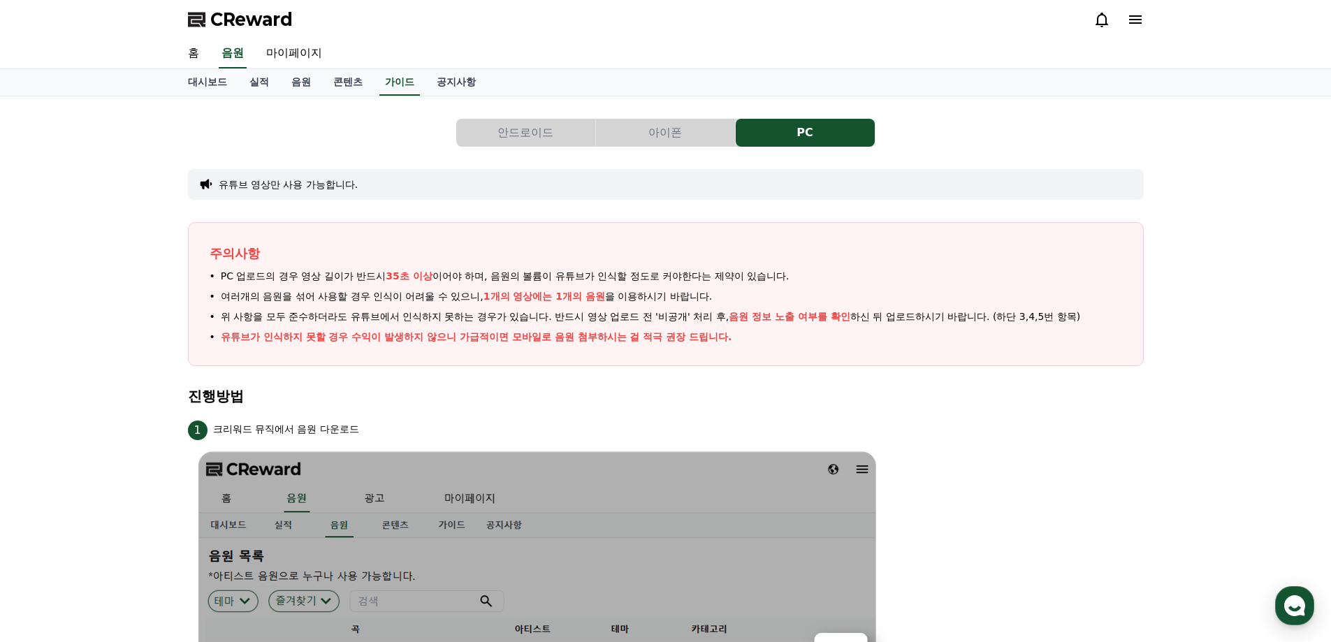
click at [528, 129] on button "안드로이드" at bounding box center [525, 133] width 139 height 28
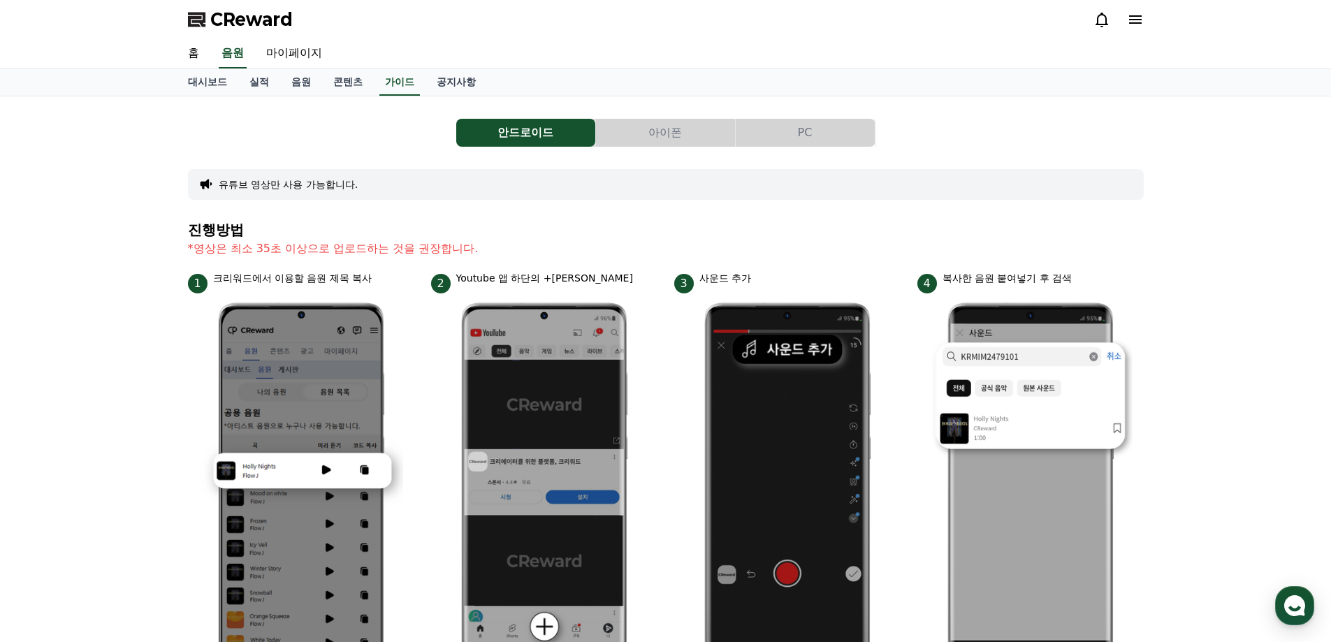
click at [849, 129] on button "PC" at bounding box center [805, 133] width 139 height 28
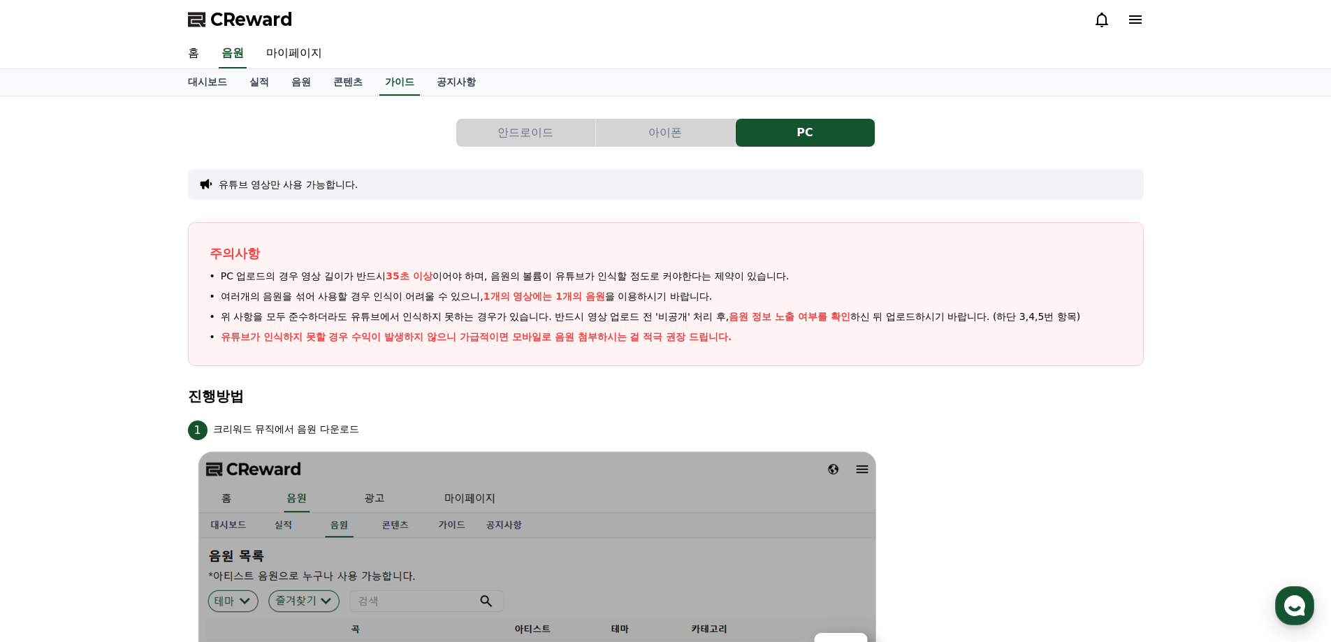
click at [527, 132] on button "안드로이드" at bounding box center [525, 133] width 139 height 28
